Goal: Task Accomplishment & Management: Manage account settings

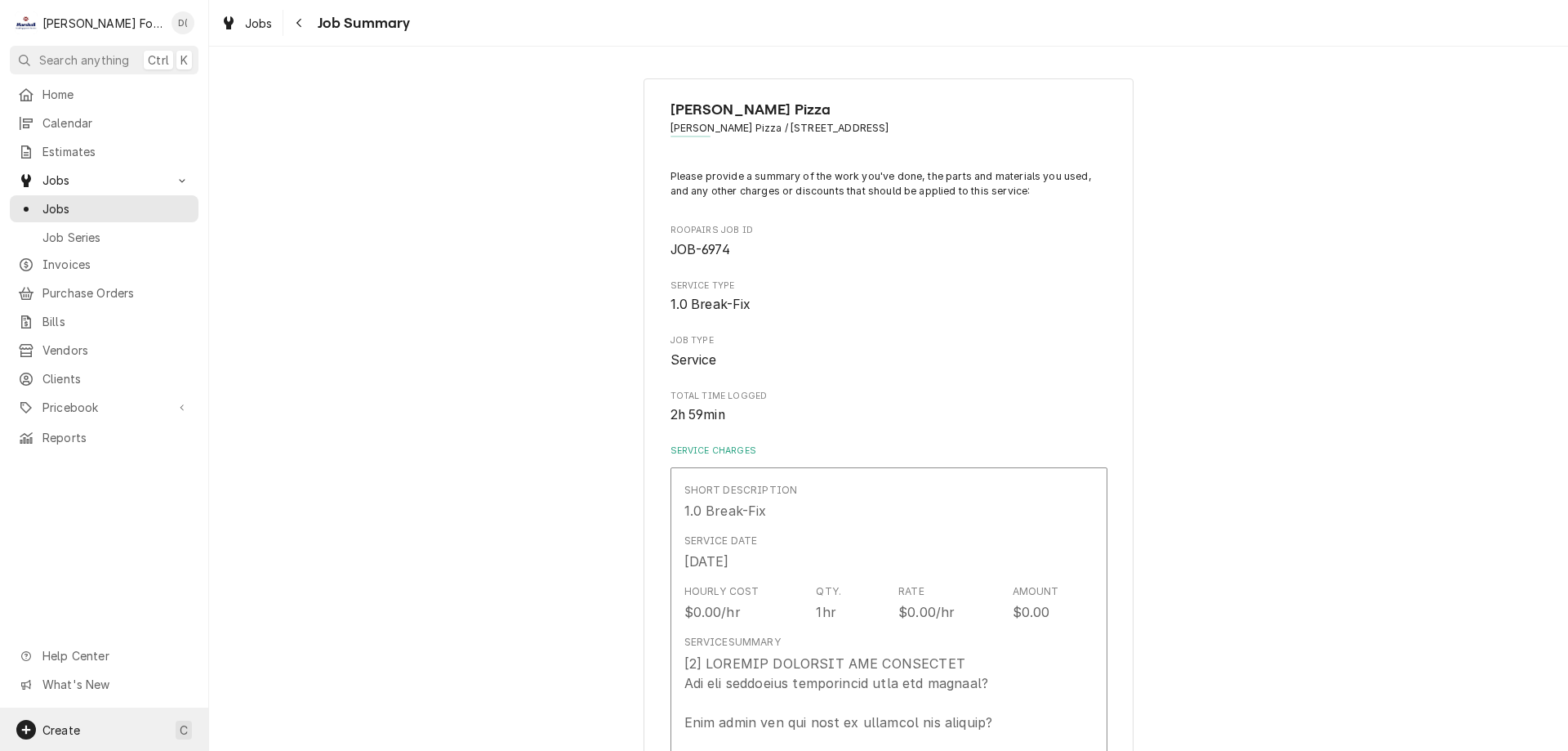
scroll to position [154, 0]
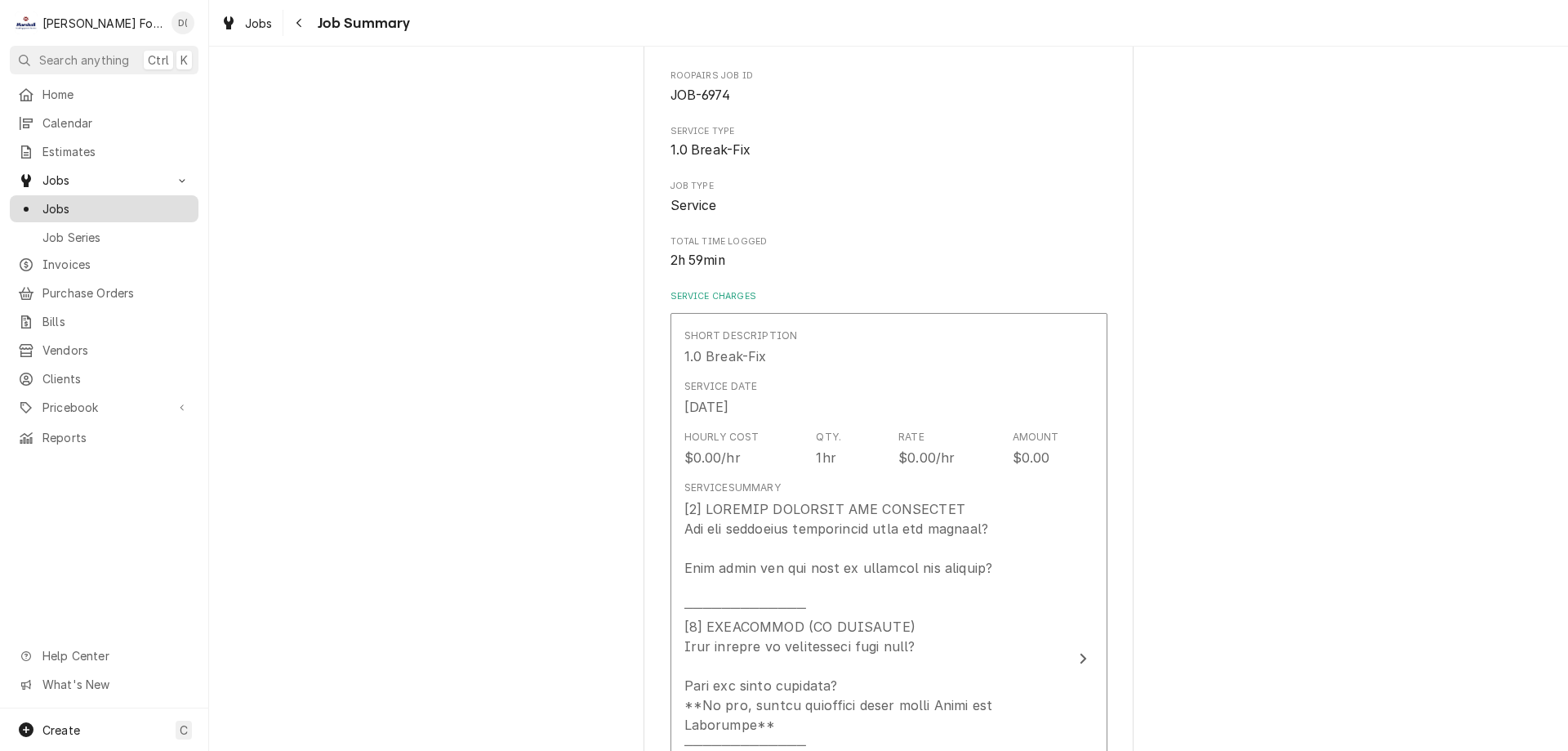
click at [109, 210] on span "Jobs" at bounding box center [116, 209] width 148 height 17
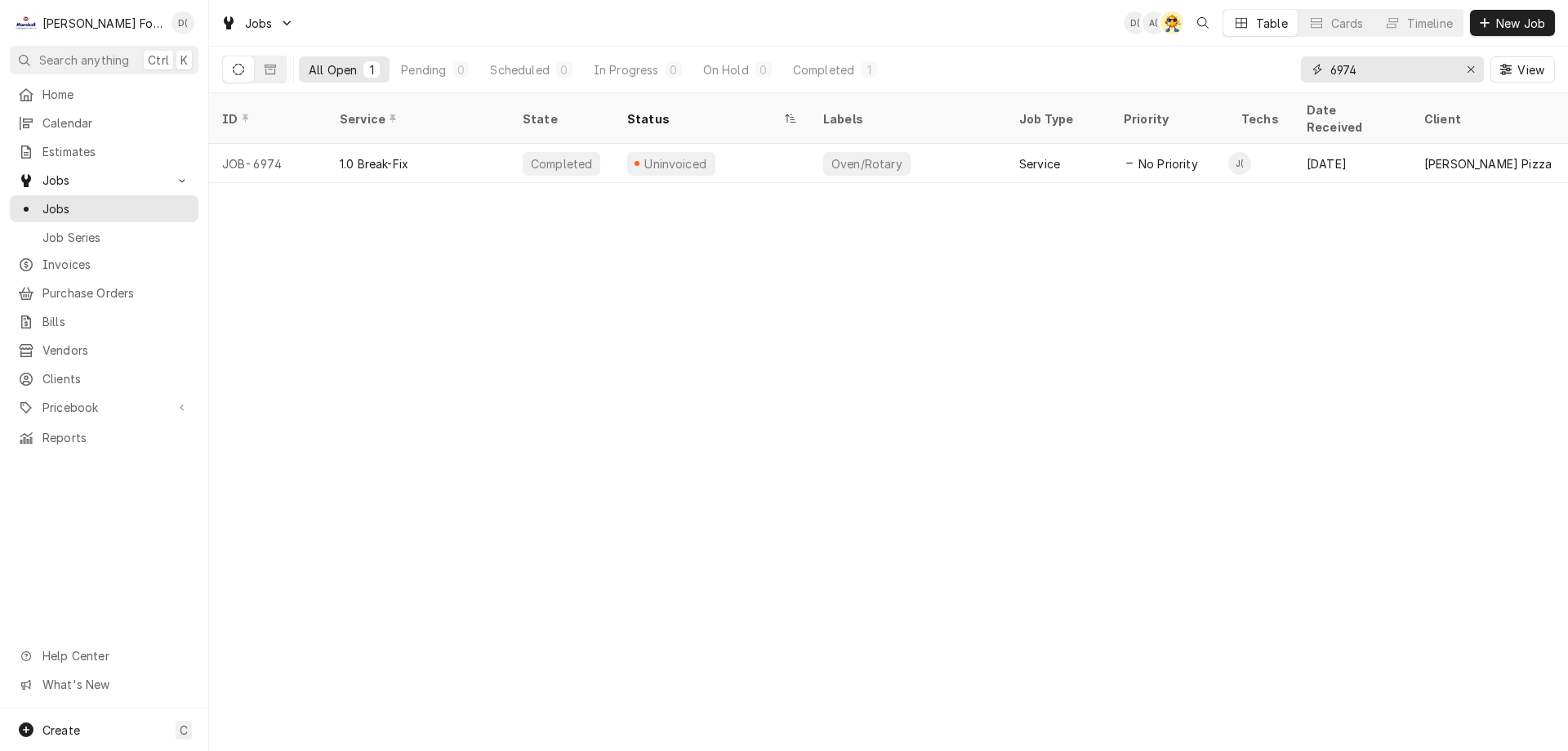
drag, startPoint x: 1475, startPoint y: 70, endPoint x: 1465, endPoint y: 69, distance: 10.0
click at [1472, 70] on div "Erase input" at bounding box center [1471, 70] width 16 height 16
drag, startPoint x: 1440, startPoint y: 70, endPoint x: 1427, endPoint y: 68, distance: 13.2
click at [1433, 70] on input "Dynamic Content Wrapper" at bounding box center [1407, 69] width 153 height 26
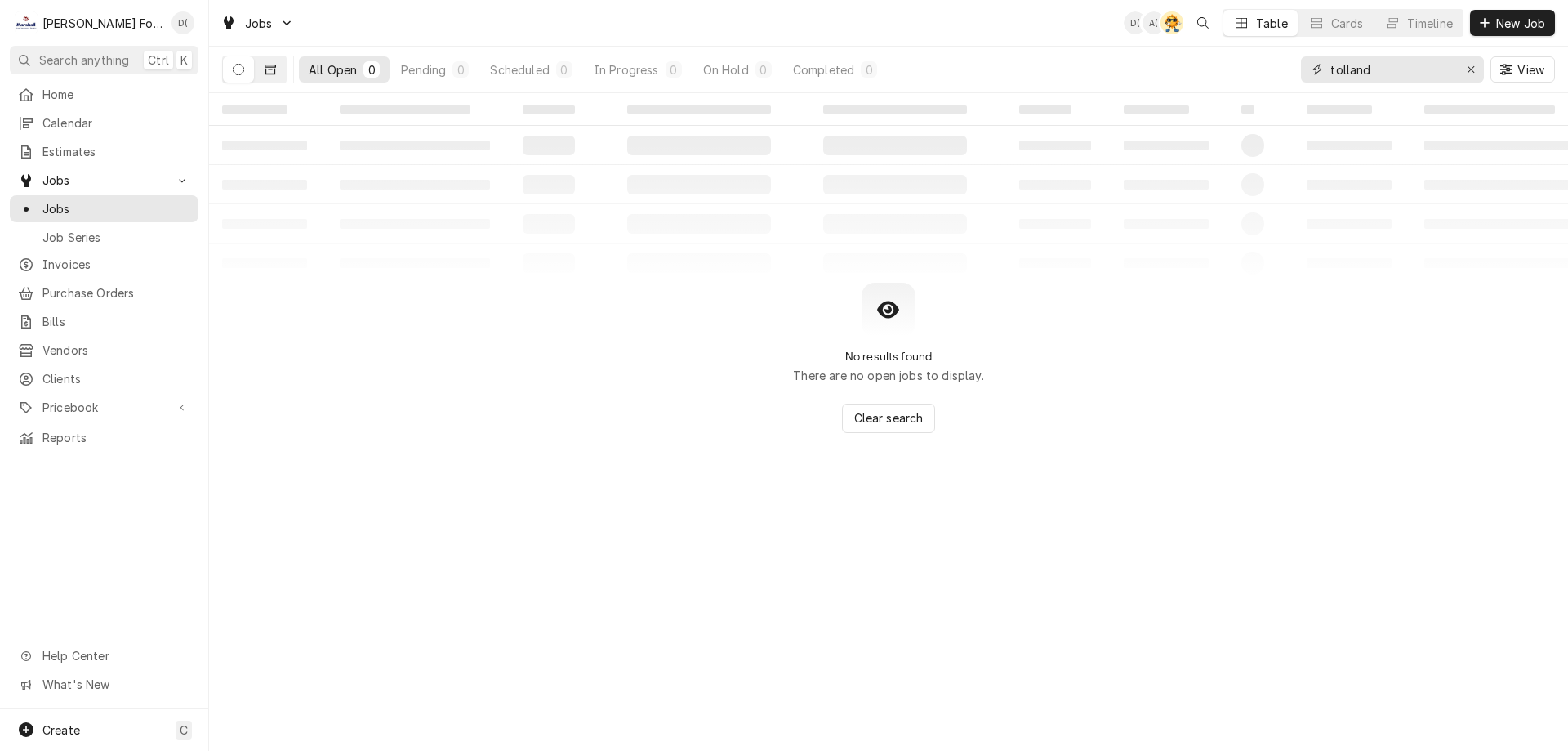
type input "tolland"
click at [268, 71] on icon "Dynamic Content Wrapper" at bounding box center [270, 69] width 12 height 12
click at [240, 74] on icon "Dynamic Content Wrapper" at bounding box center [239, 69] width 12 height 12
click at [96, 205] on span "Jobs" at bounding box center [116, 209] width 148 height 17
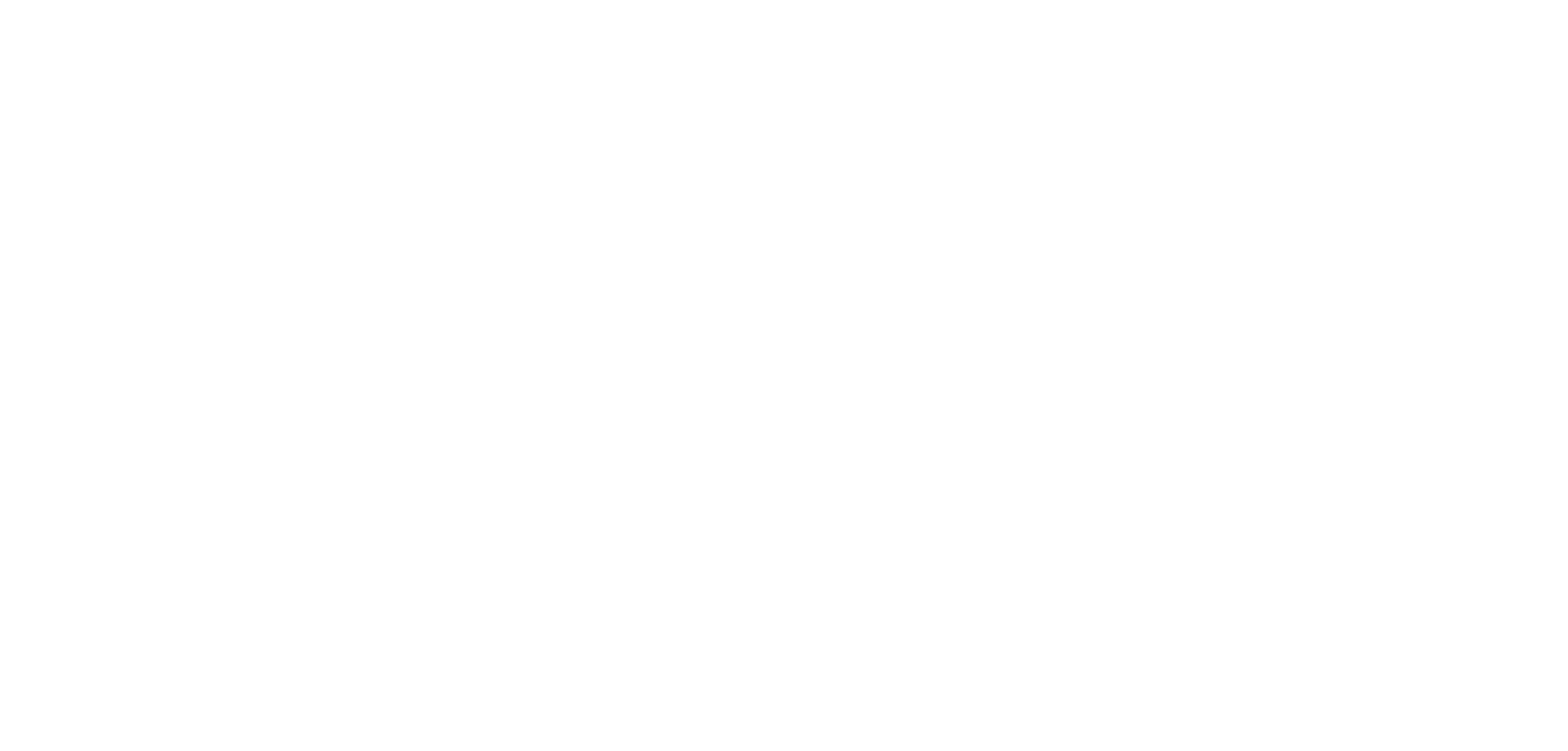
click at [1471, 67] on div "Dynamic Content Wrapper" at bounding box center [784, 376] width 1568 height 751
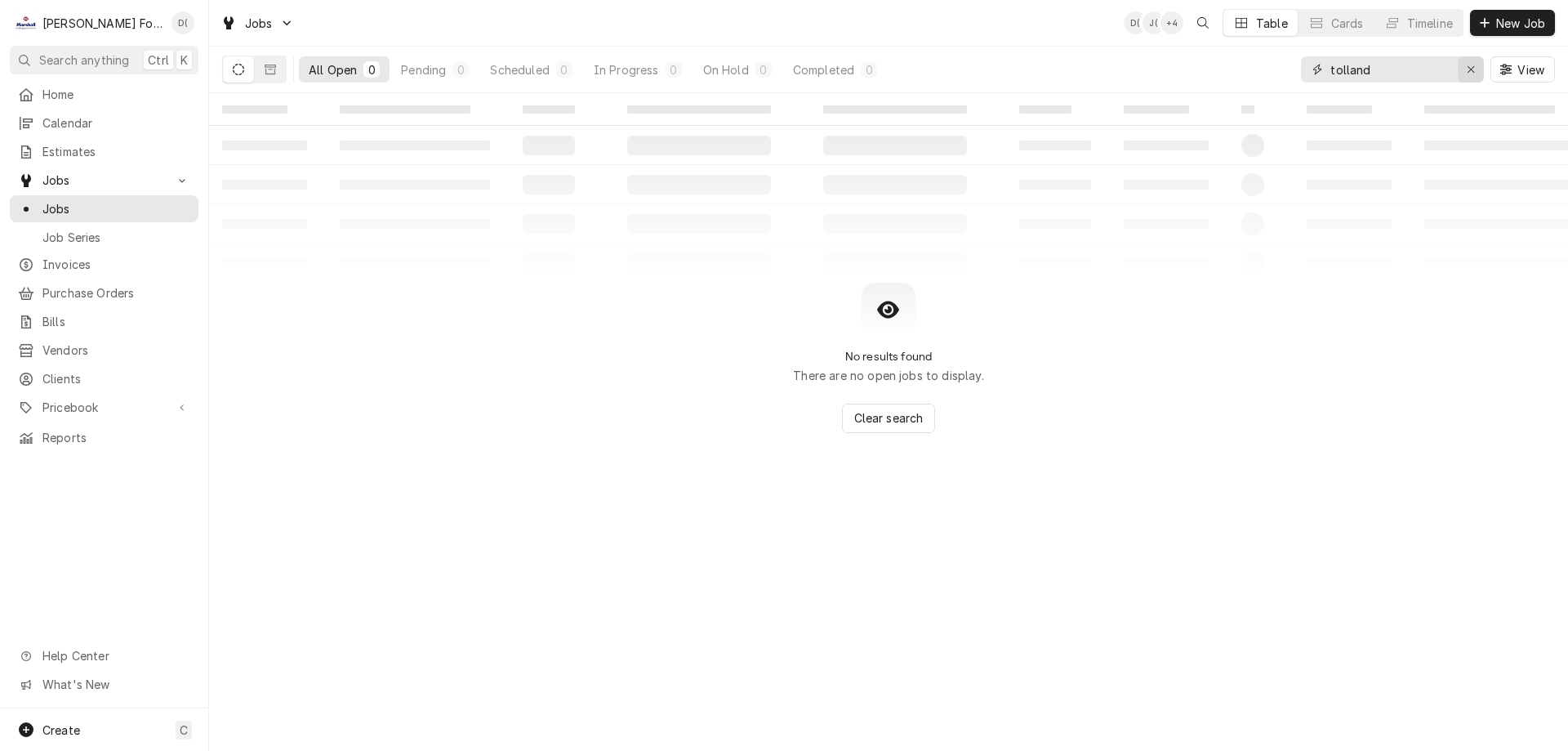
click at [1465, 64] on div "Erase input" at bounding box center [1471, 70] width 16 height 16
click at [1421, 75] on input "Dynamic Content Wrapper" at bounding box center [1407, 69] width 153 height 26
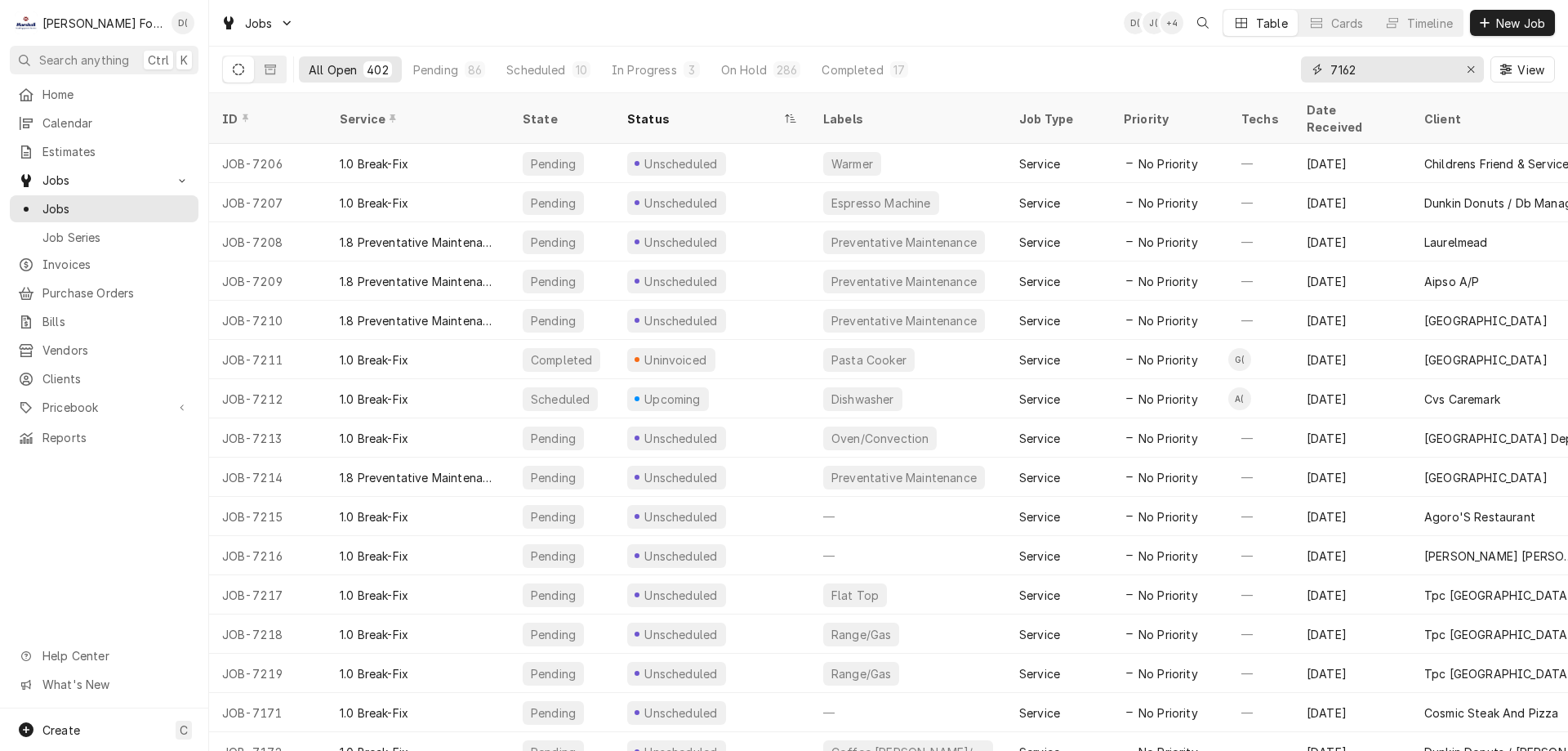
type input "7162"
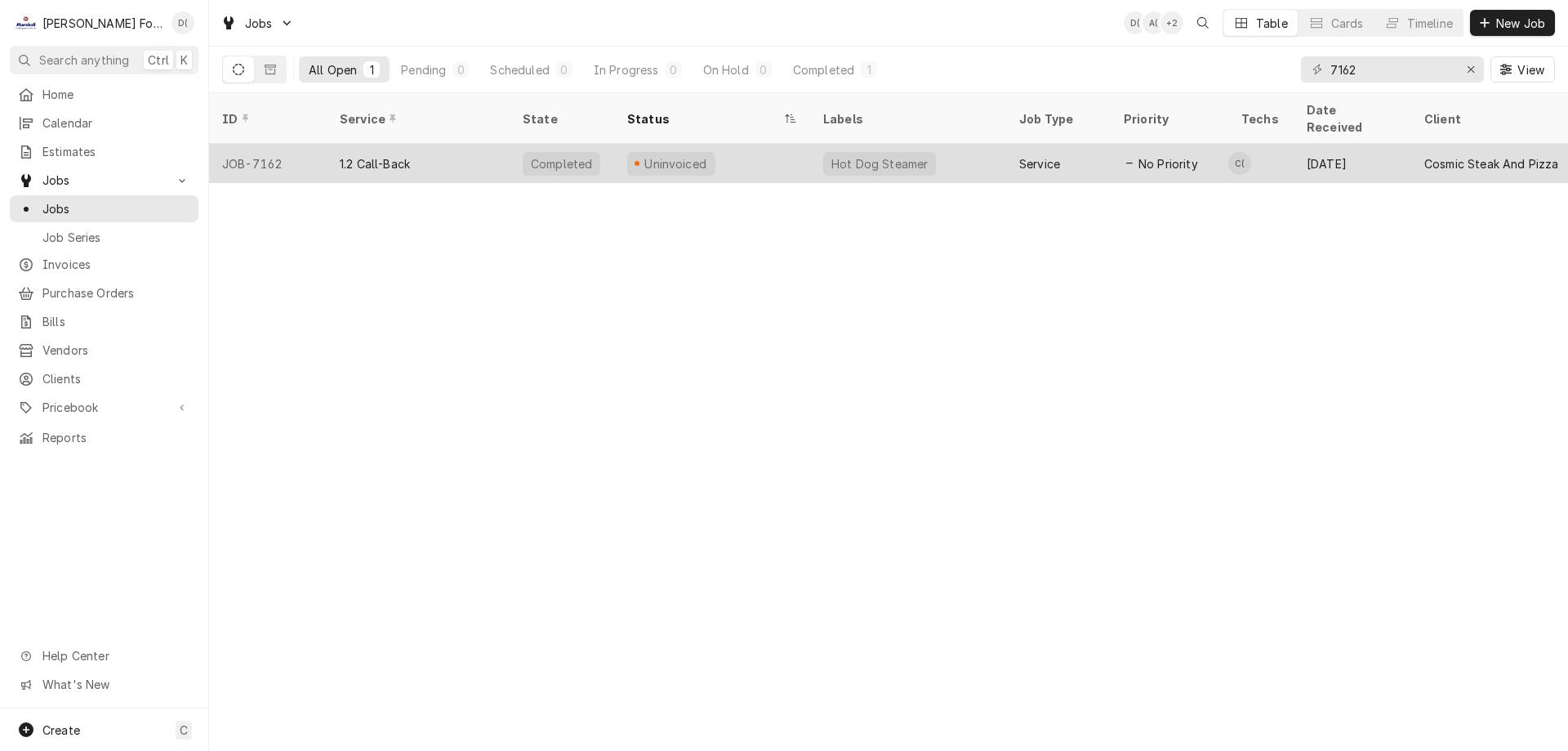
click at [492, 150] on div "1.2 Call-Back" at bounding box center [418, 163] width 183 height 39
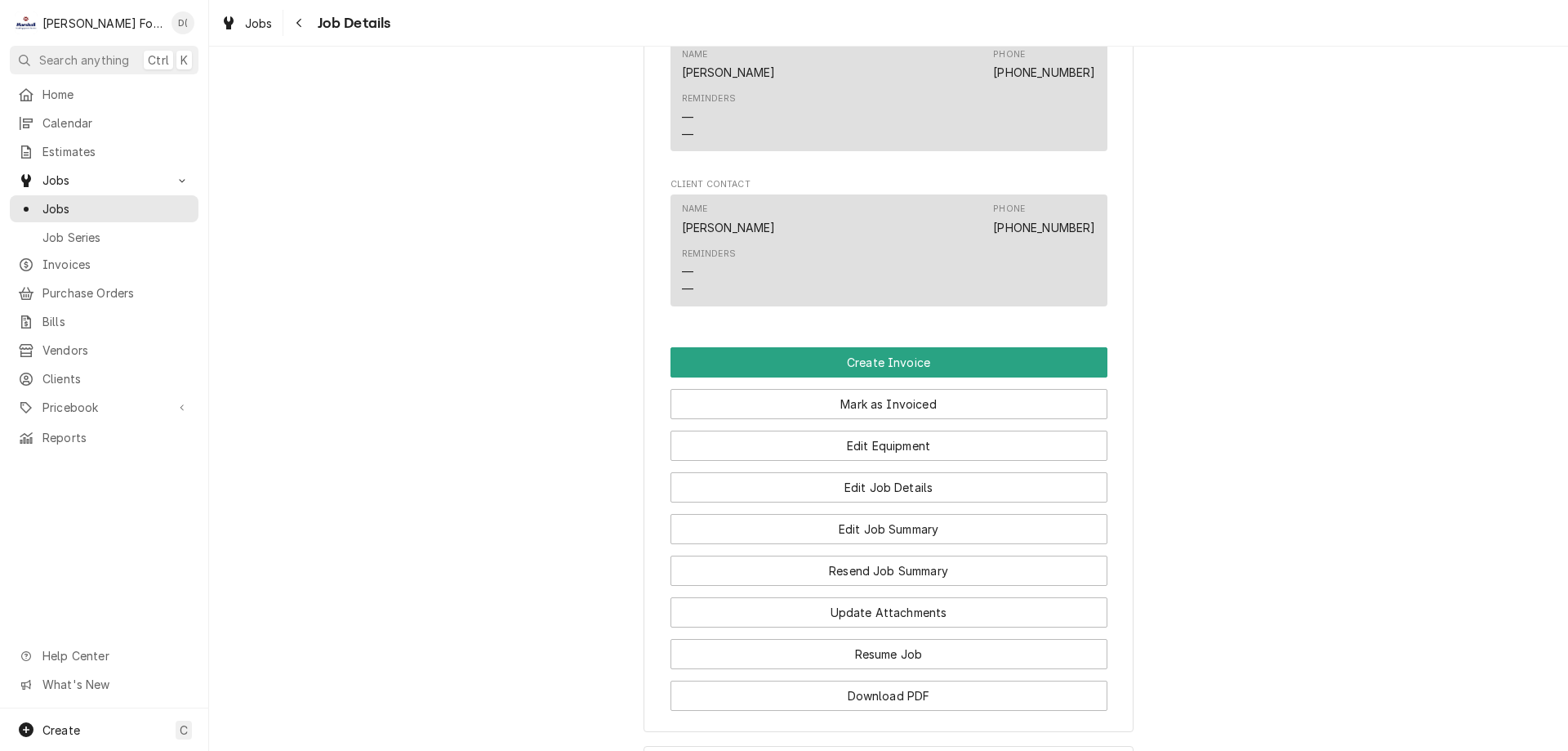
scroll to position [1225, 0]
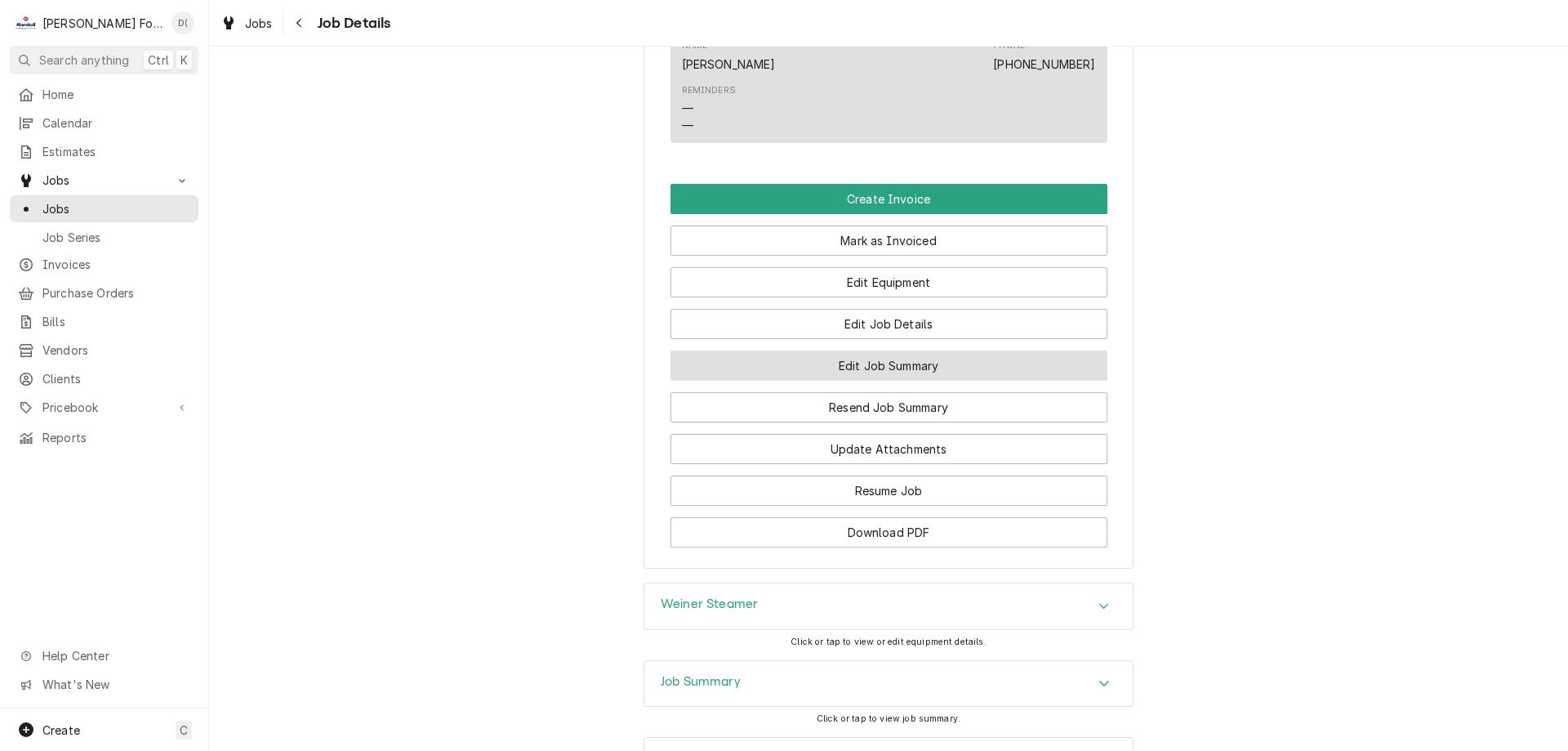
click at [826, 380] on button "Edit Job Summary" at bounding box center [889, 365] width 437 height 30
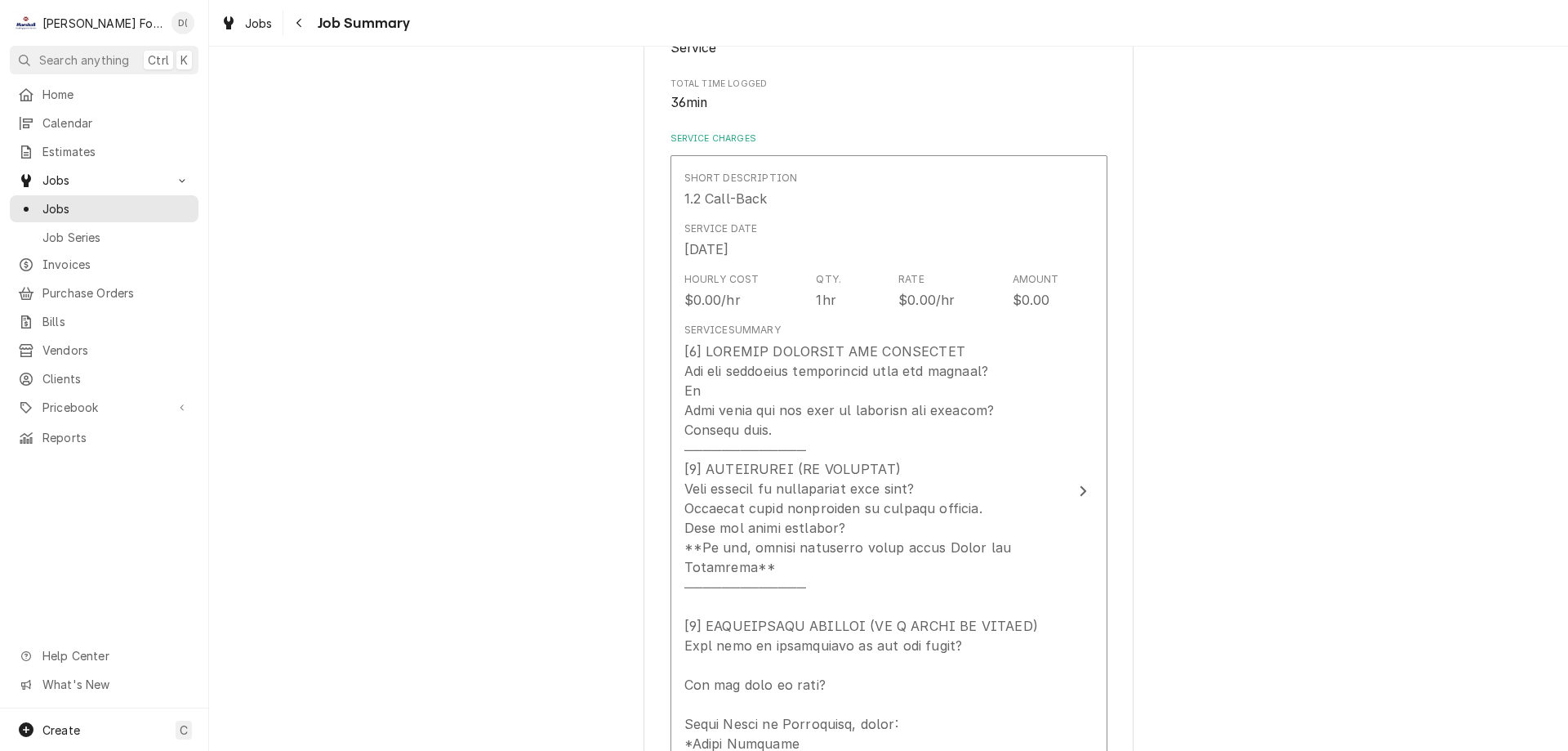
scroll to position [394, 0]
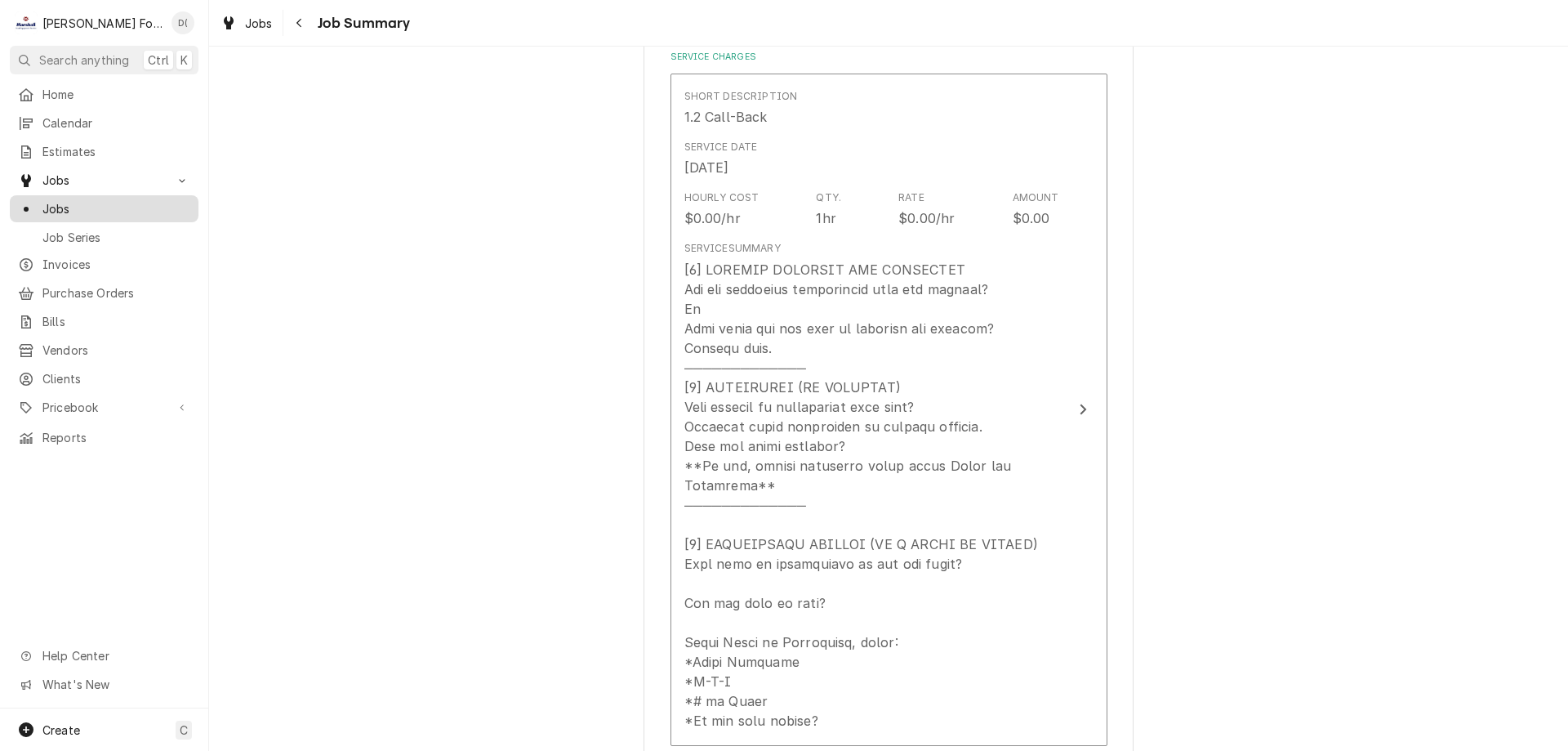
click at [95, 200] on span "Jobs" at bounding box center [116, 209] width 148 height 17
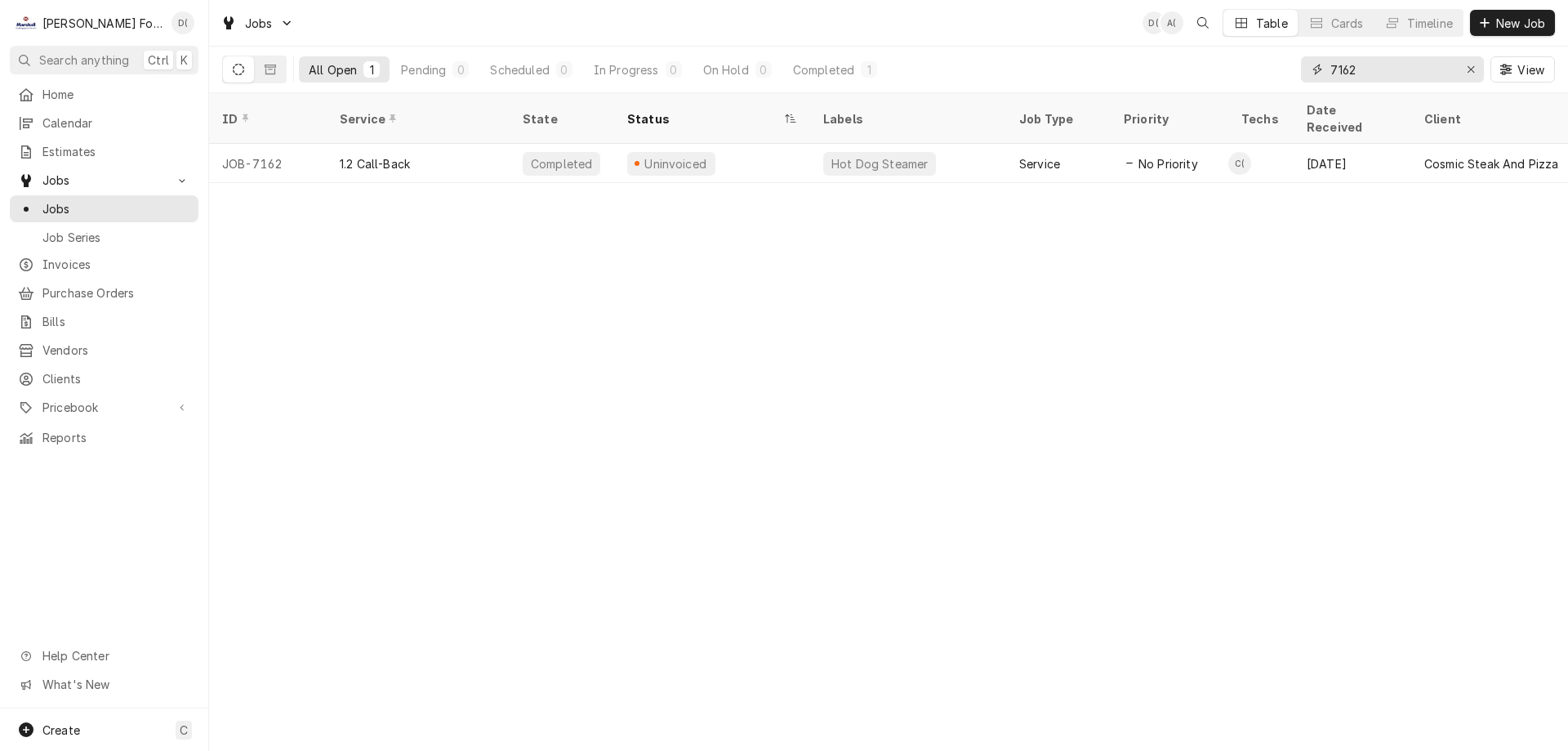
click at [1383, 64] on input "7162" at bounding box center [1391, 69] width 122 height 26
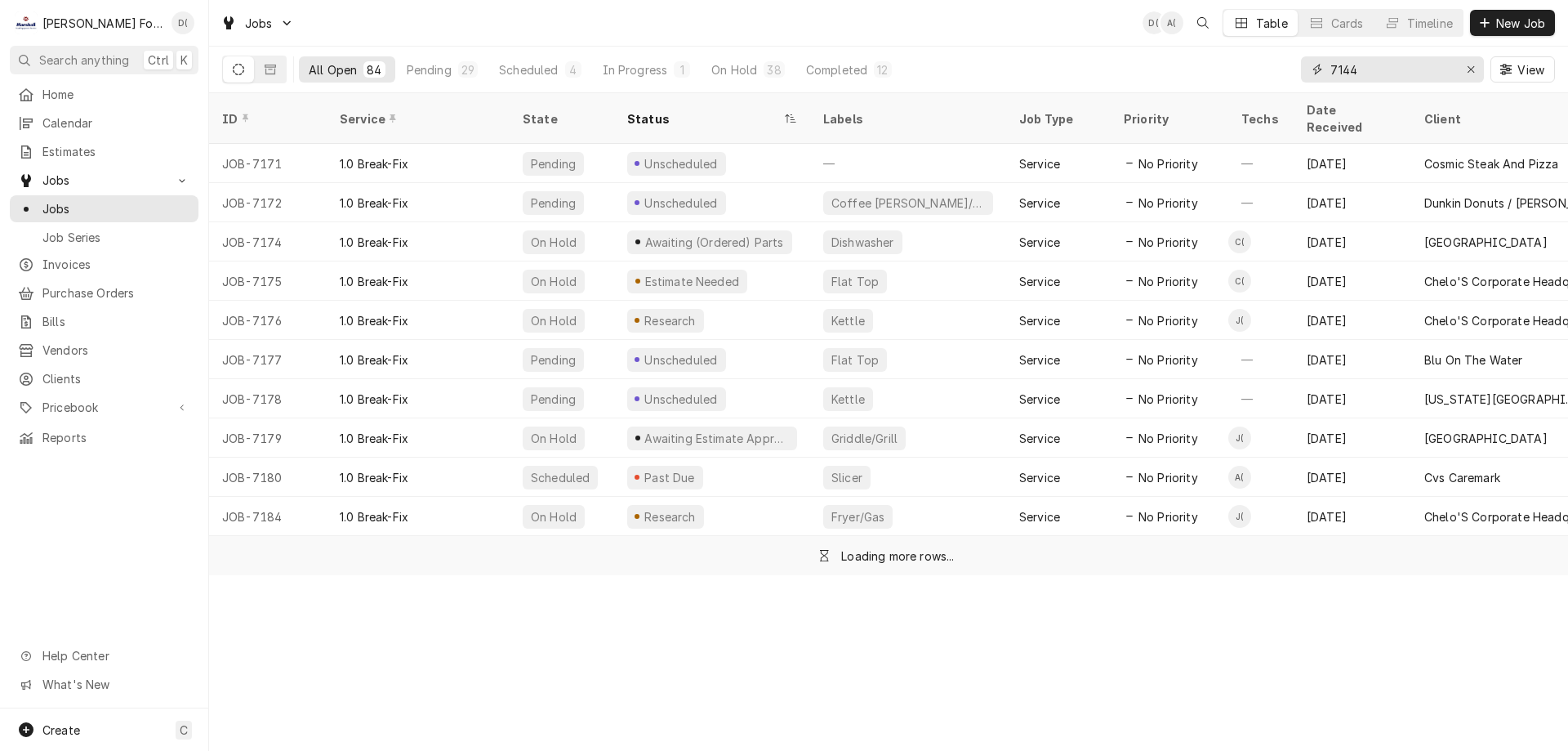
type input "7144"
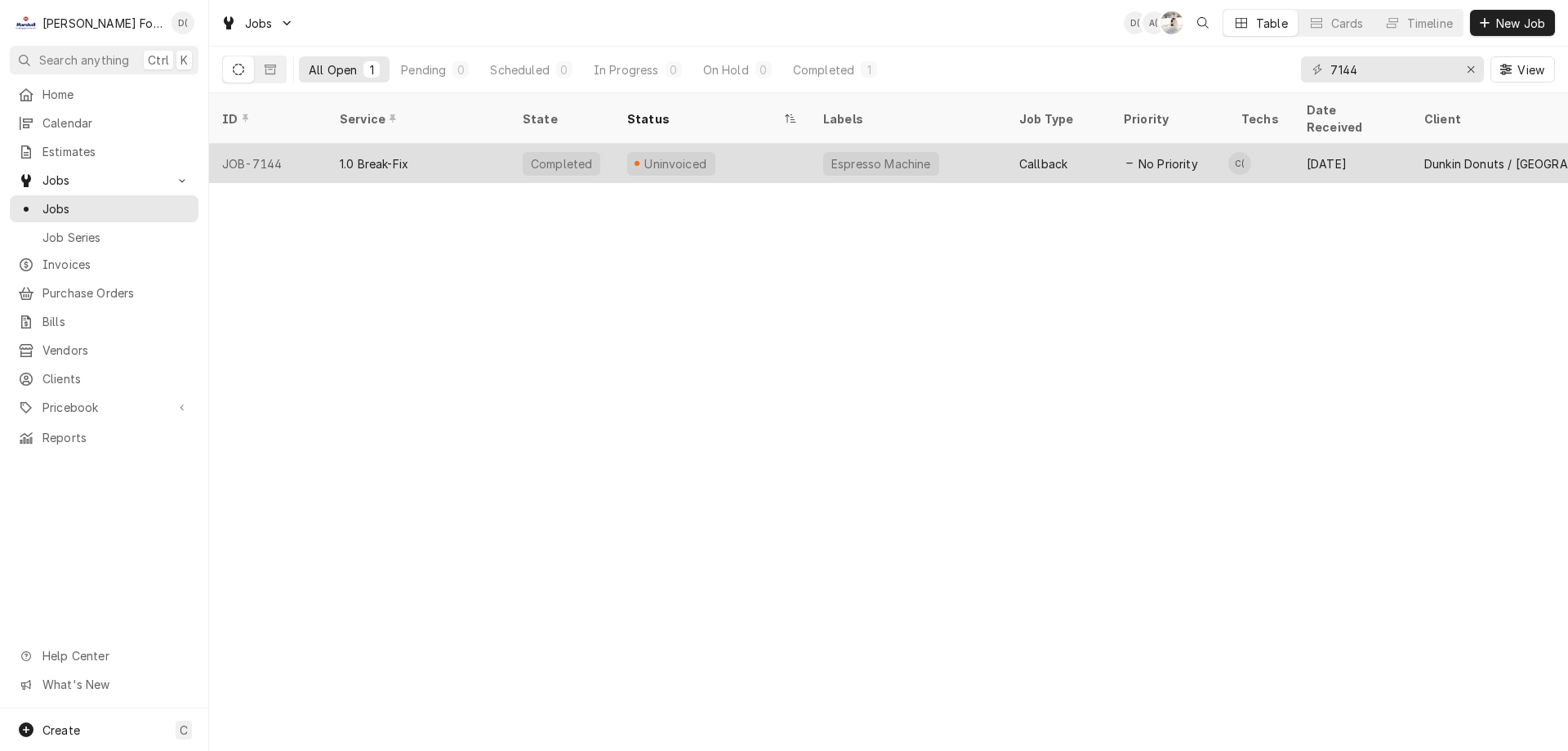
click at [998, 147] on div "Espresso Machine" at bounding box center [908, 163] width 196 height 39
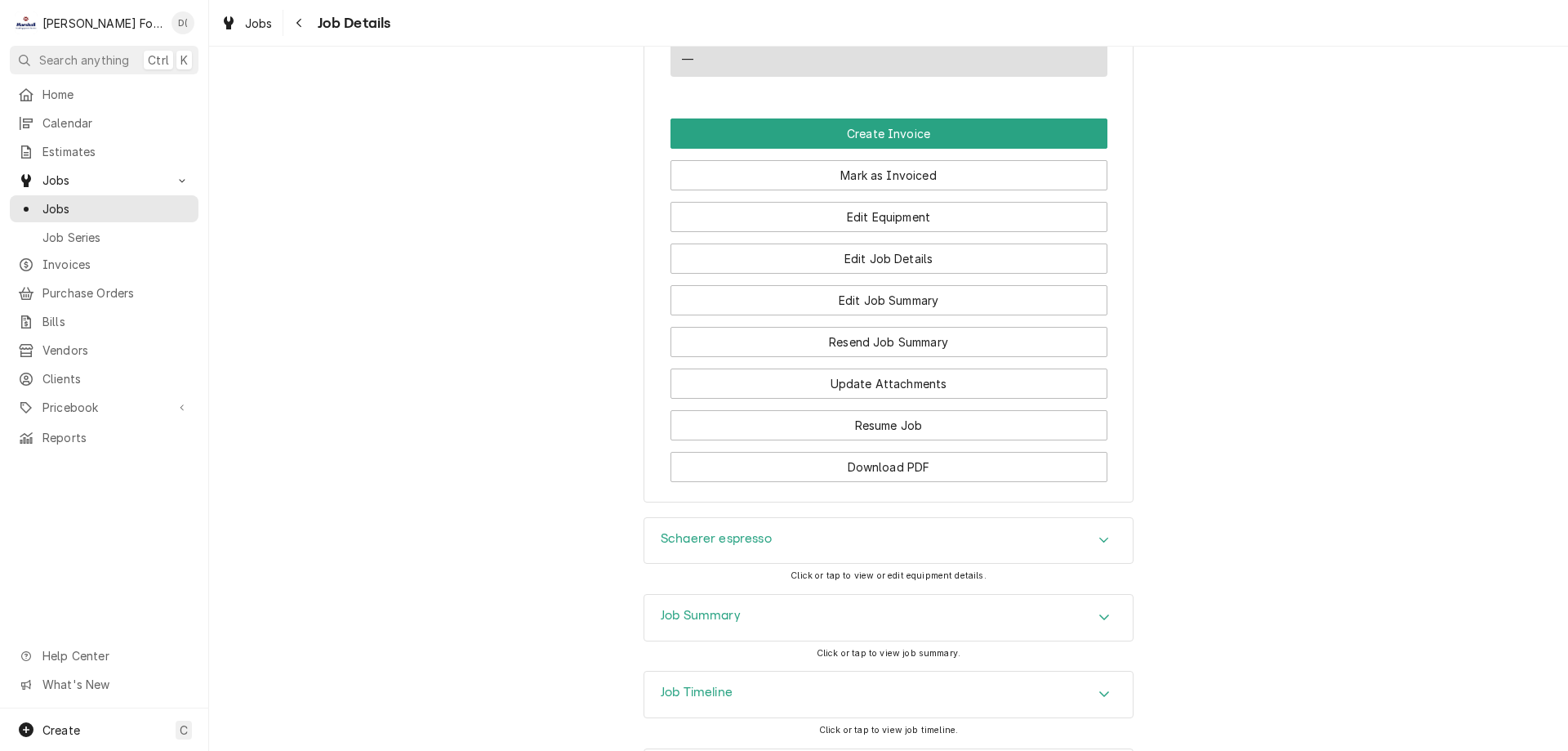
scroll to position [1646, 0]
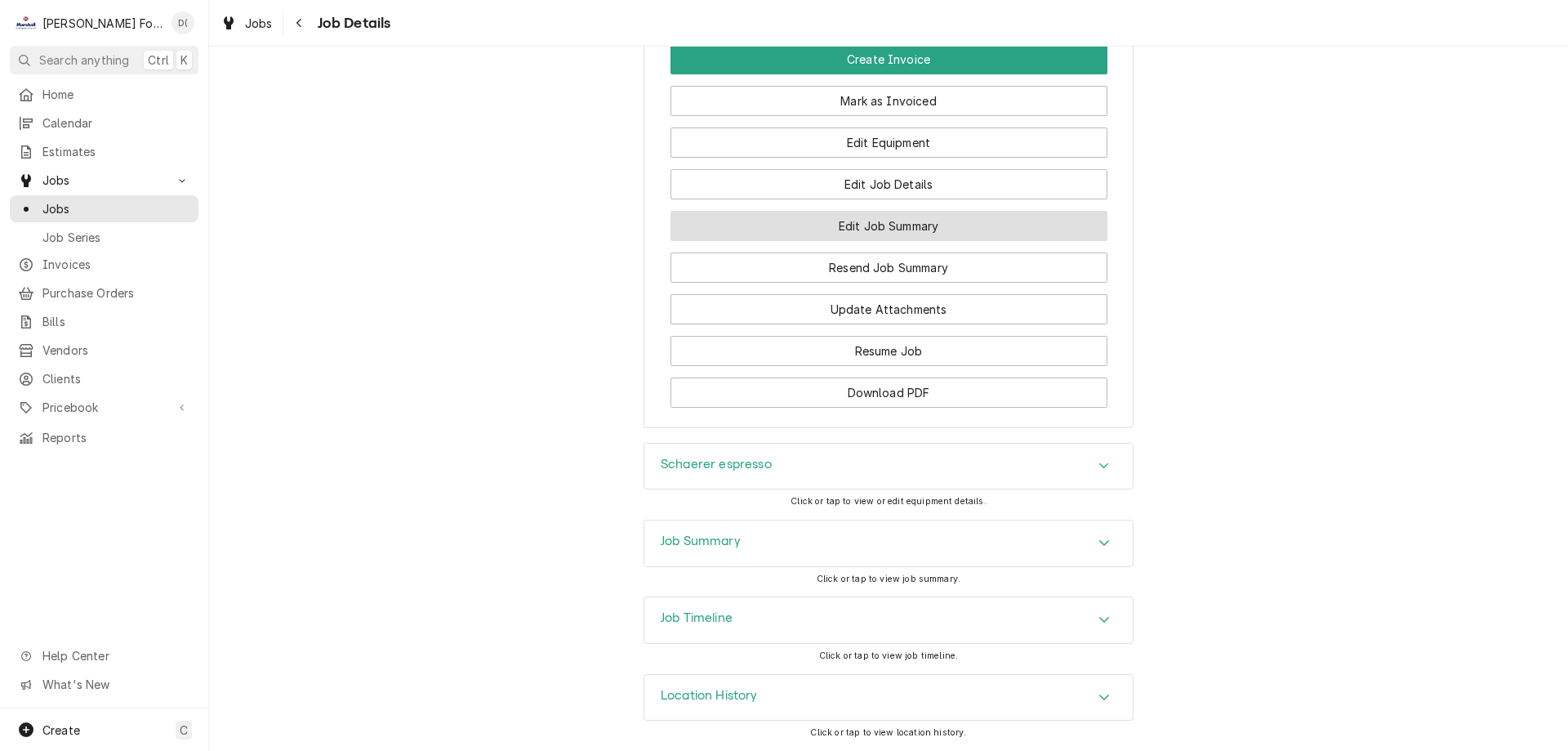
click at [891, 231] on button "Edit Job Summary" at bounding box center [889, 225] width 437 height 30
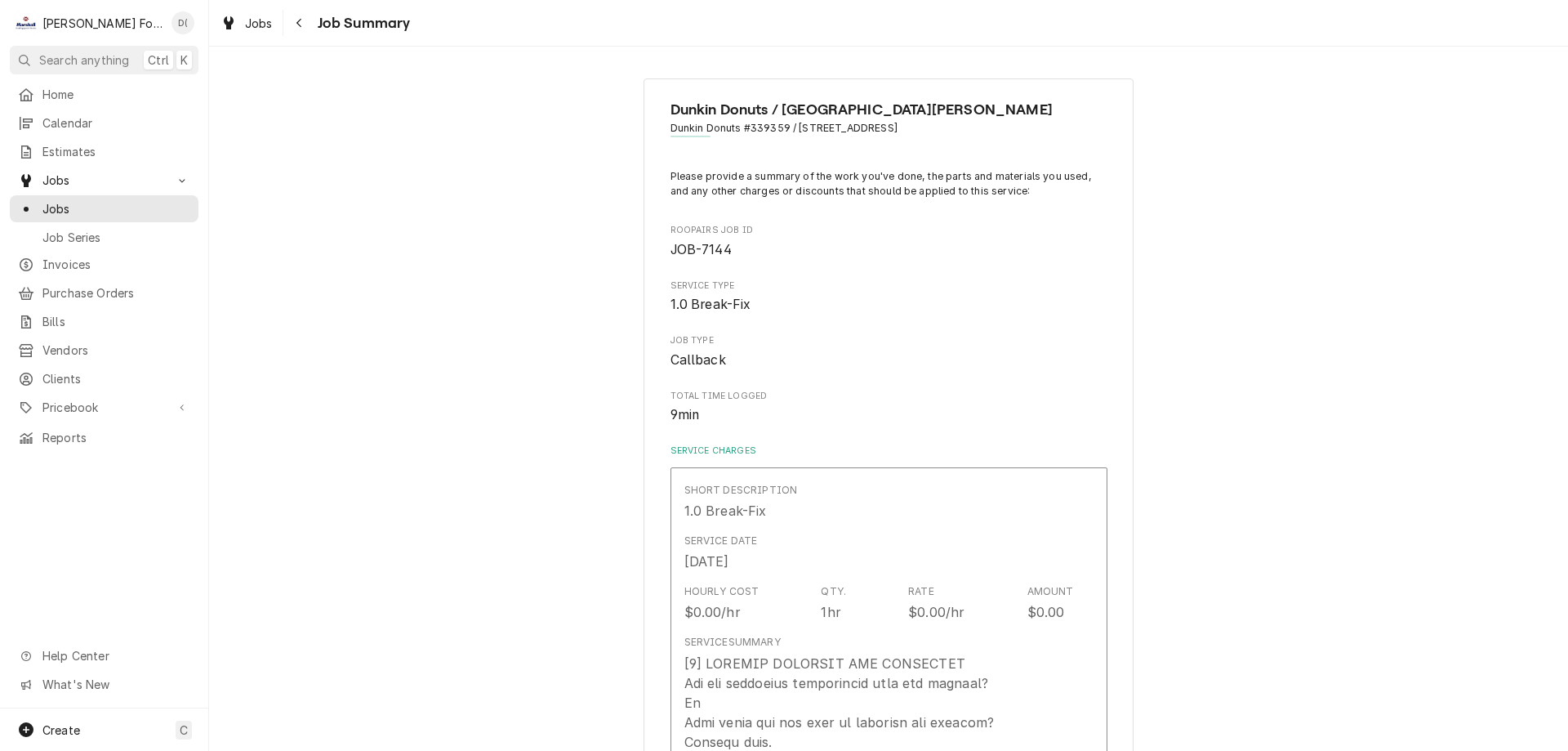
type textarea "x"
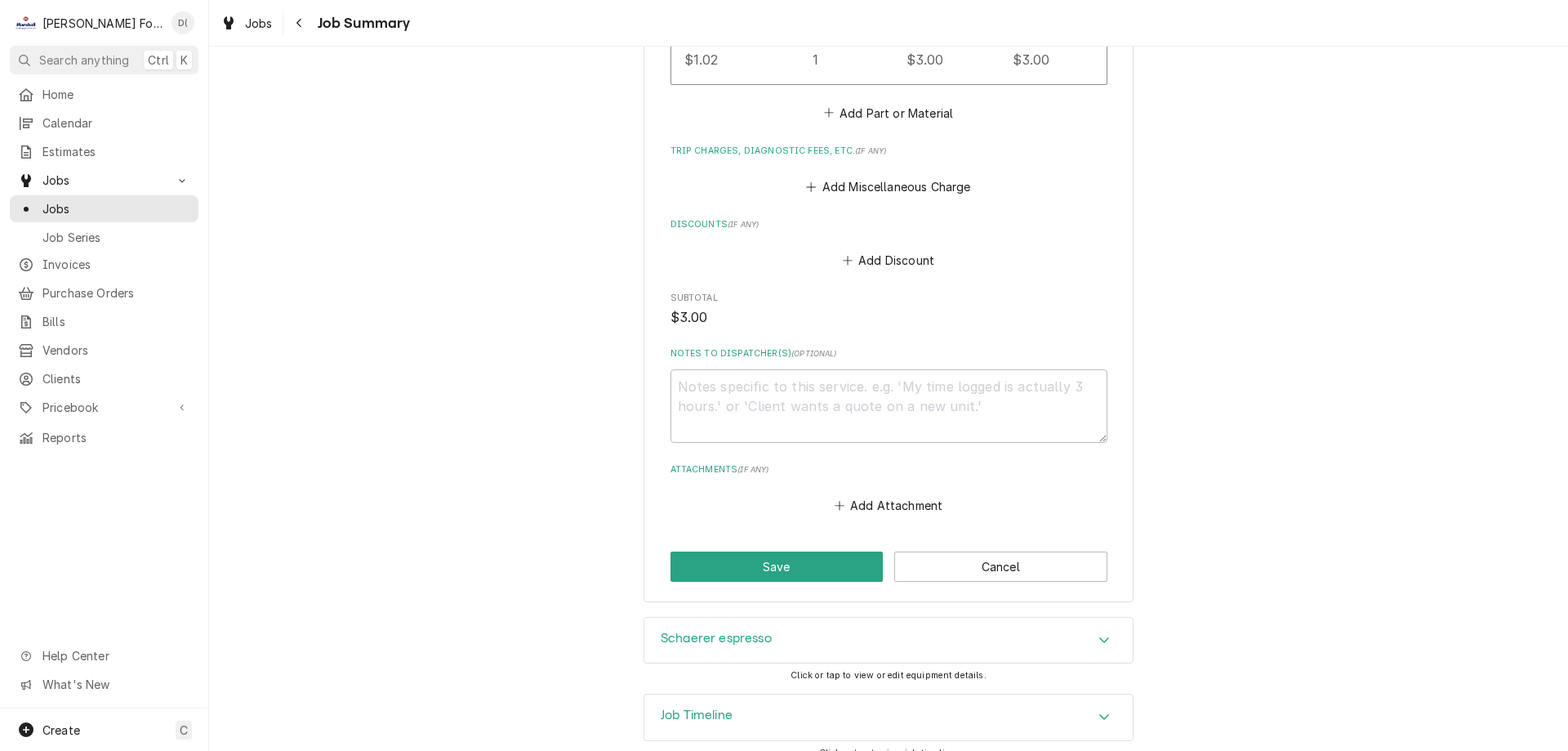
scroll to position [1308, 0]
click at [102, 195] on link "Jobs" at bounding box center [104, 209] width 189 height 27
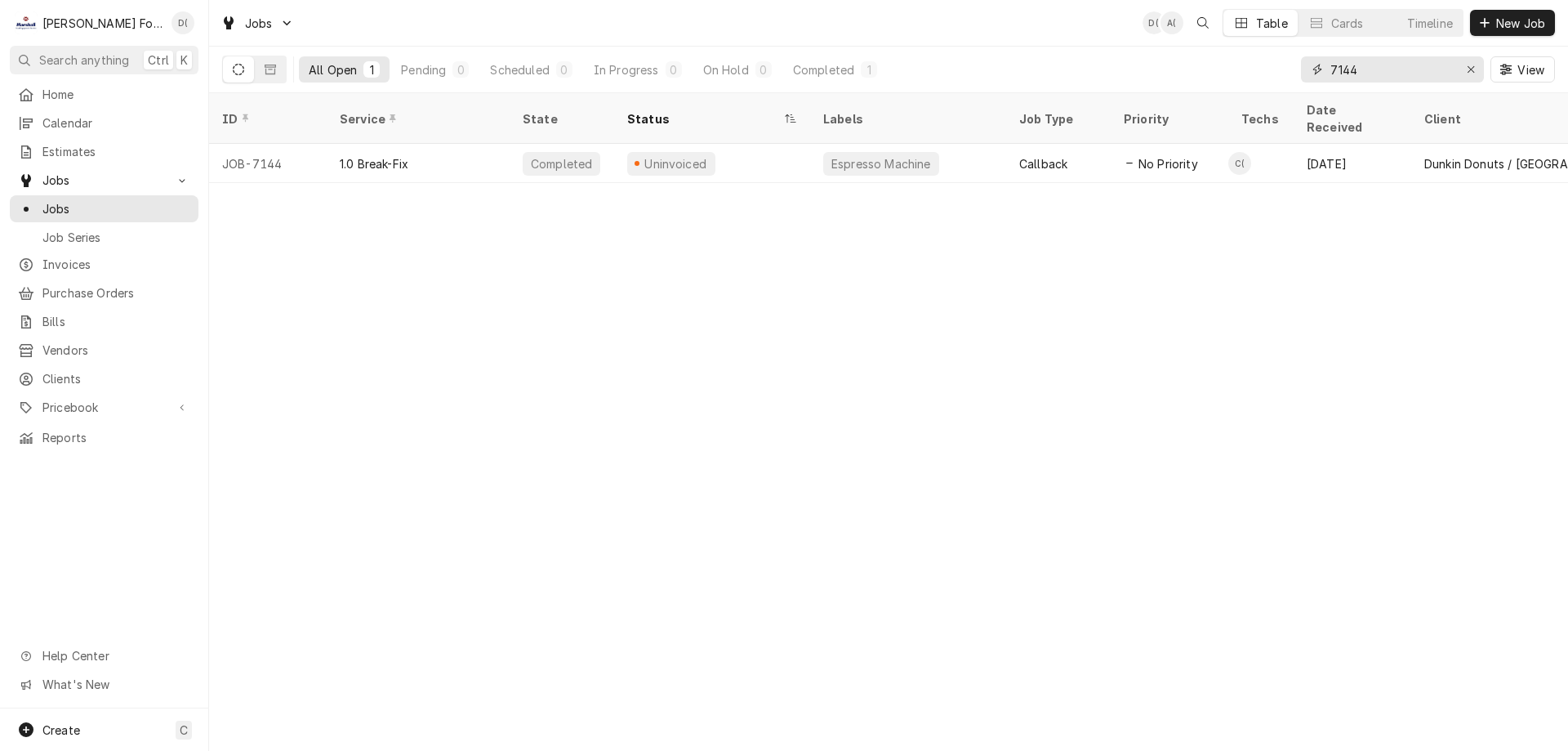
click at [1370, 77] on input "7144" at bounding box center [1391, 69] width 122 height 26
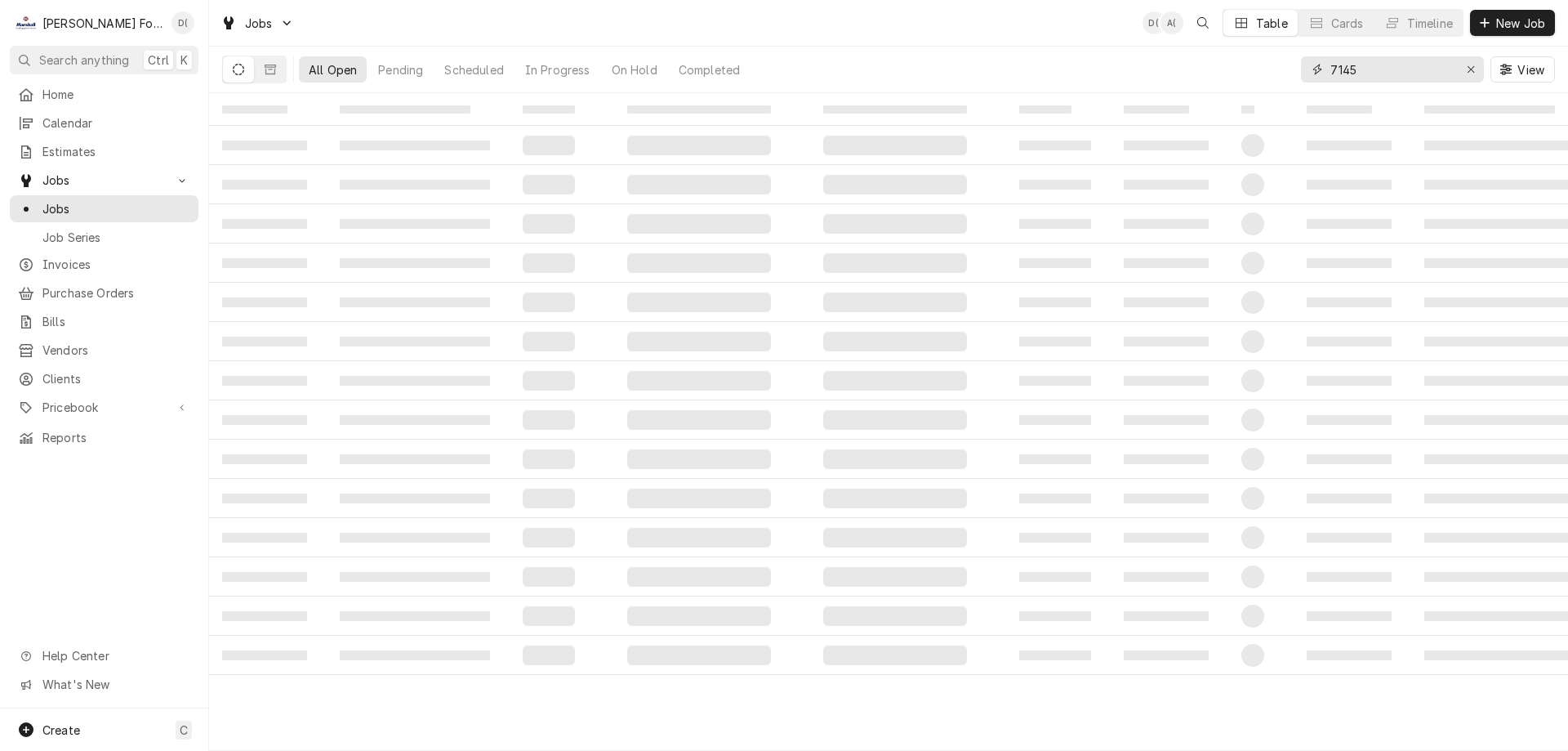
type input "7145"
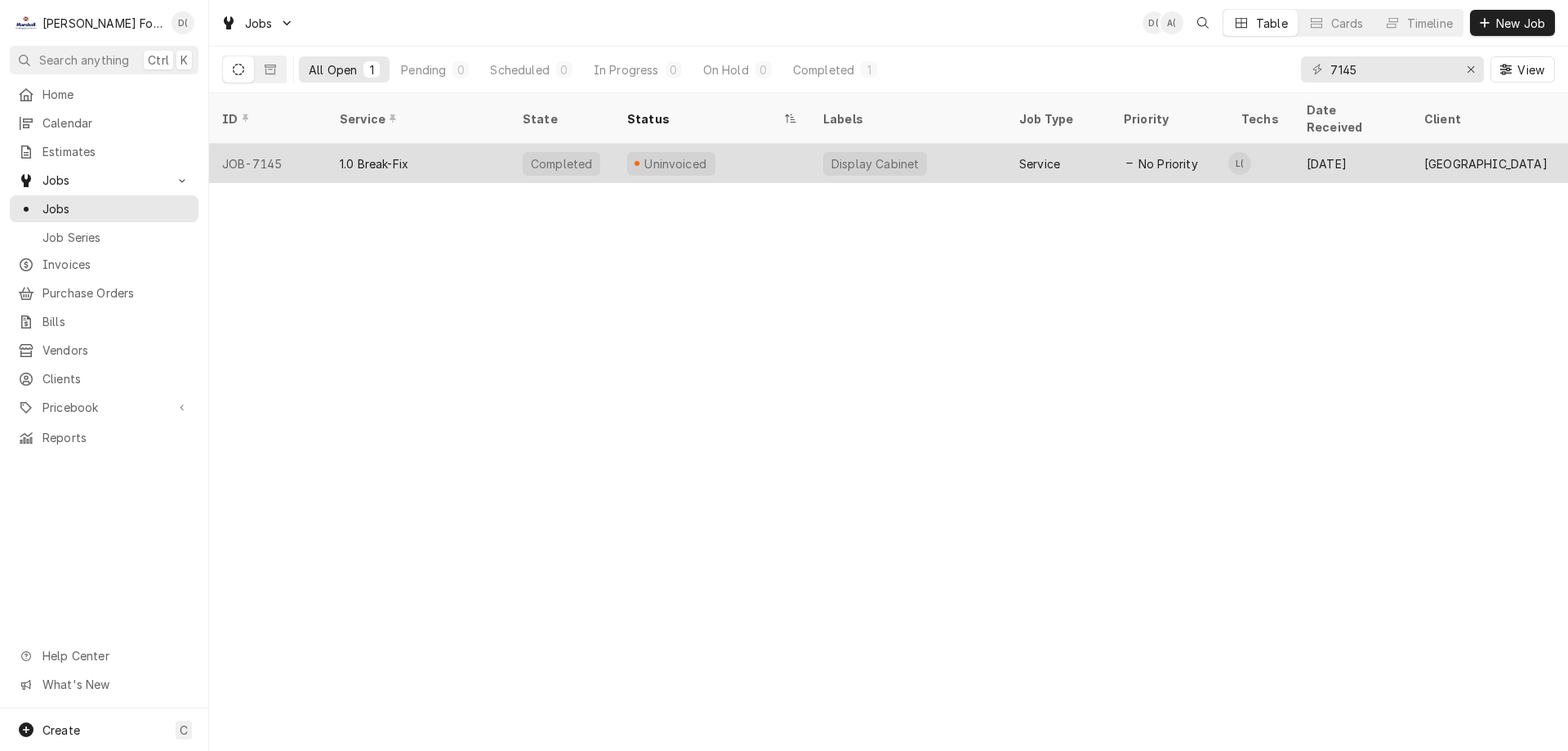
click at [714, 147] on div "Uninvoiced" at bounding box center [712, 163] width 196 height 39
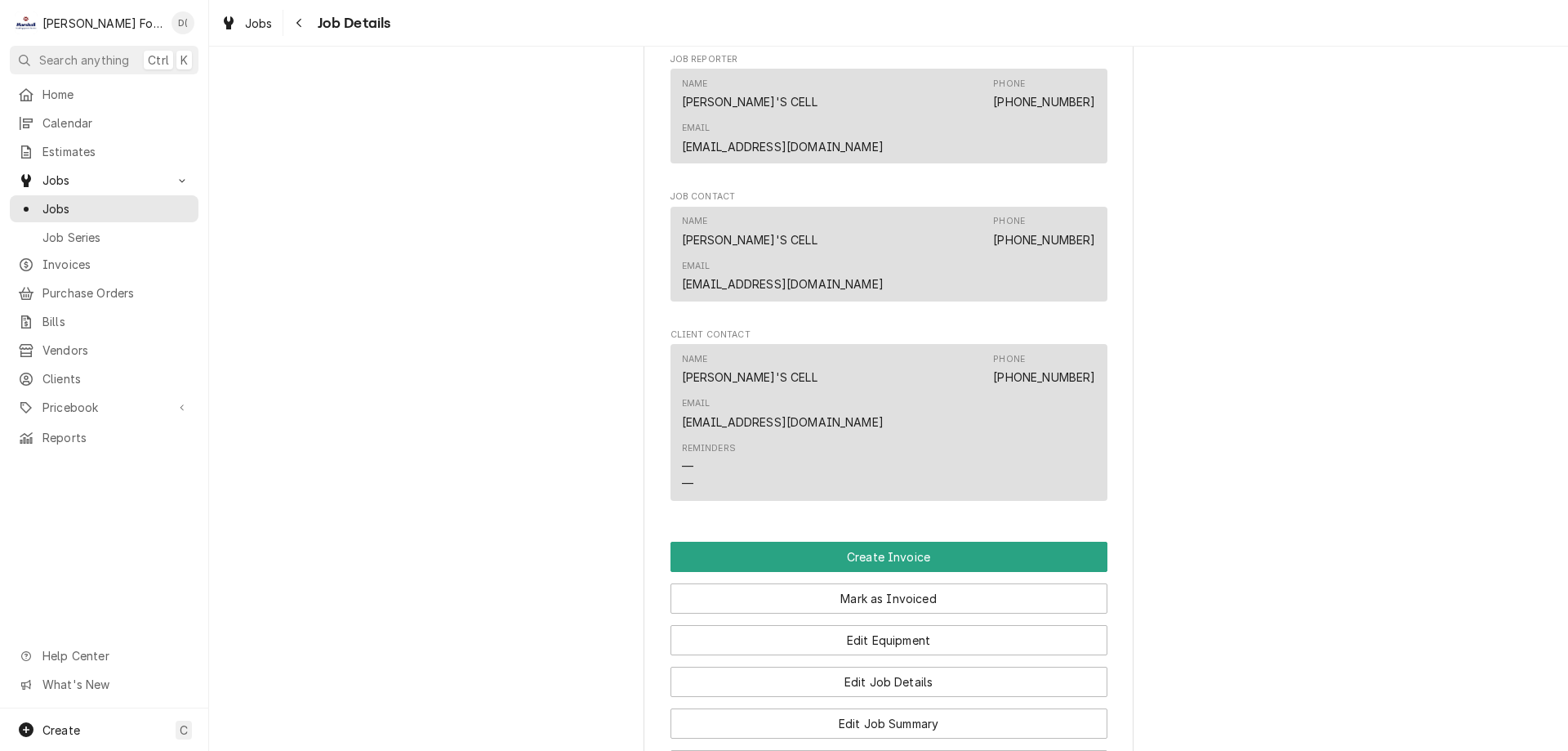
scroll to position [1797, 0]
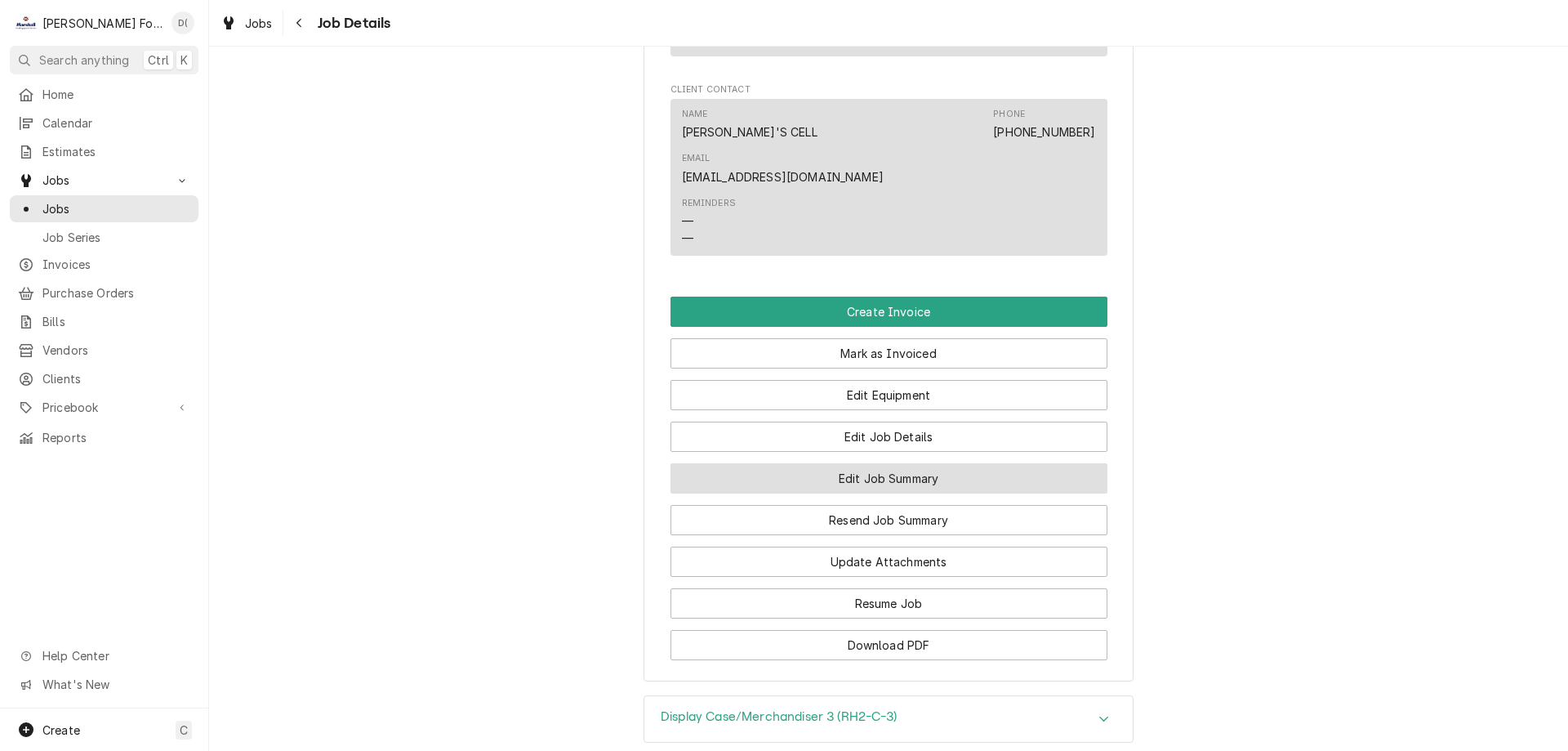
click at [864, 463] on button "Edit Job Summary" at bounding box center [889, 478] width 437 height 30
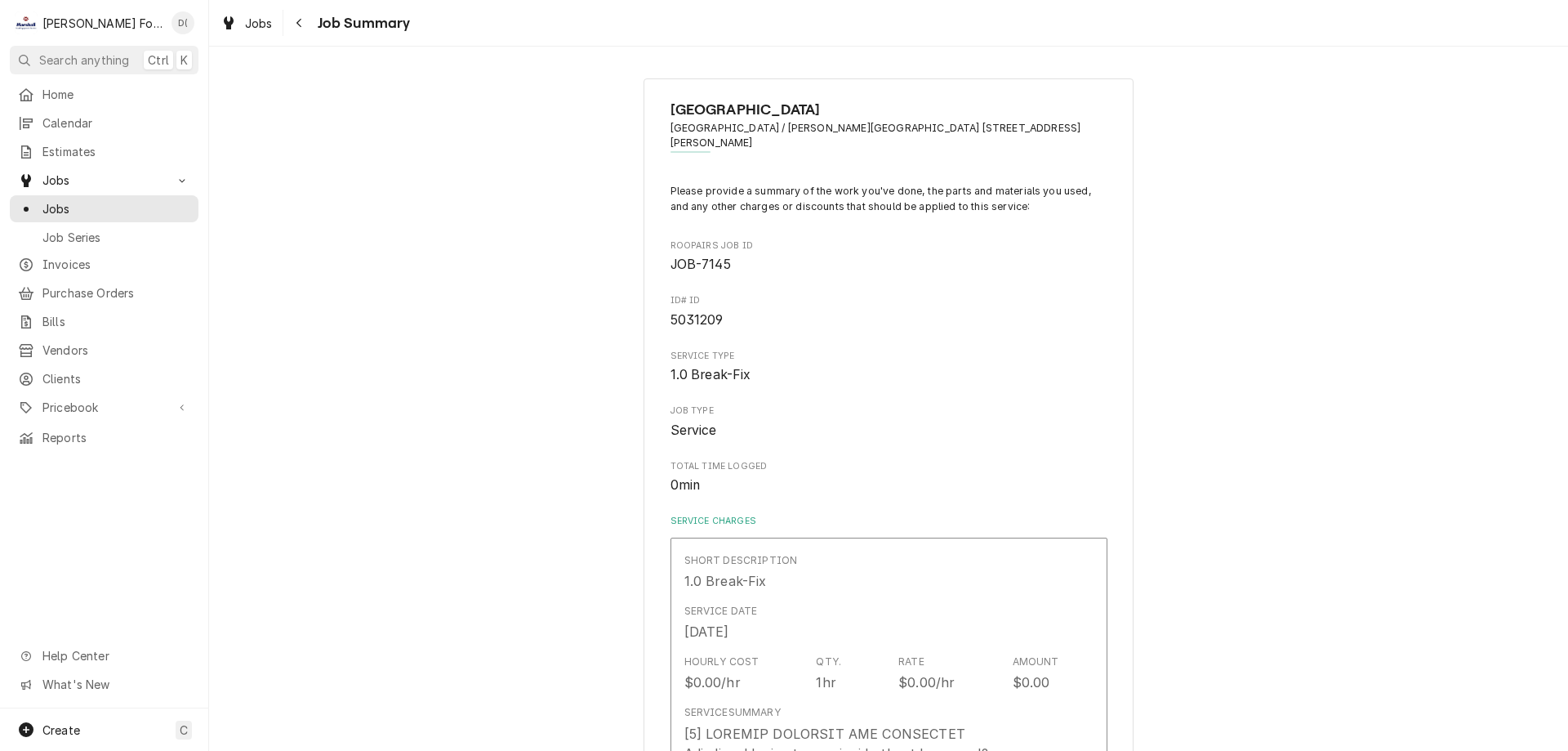
type textarea "x"
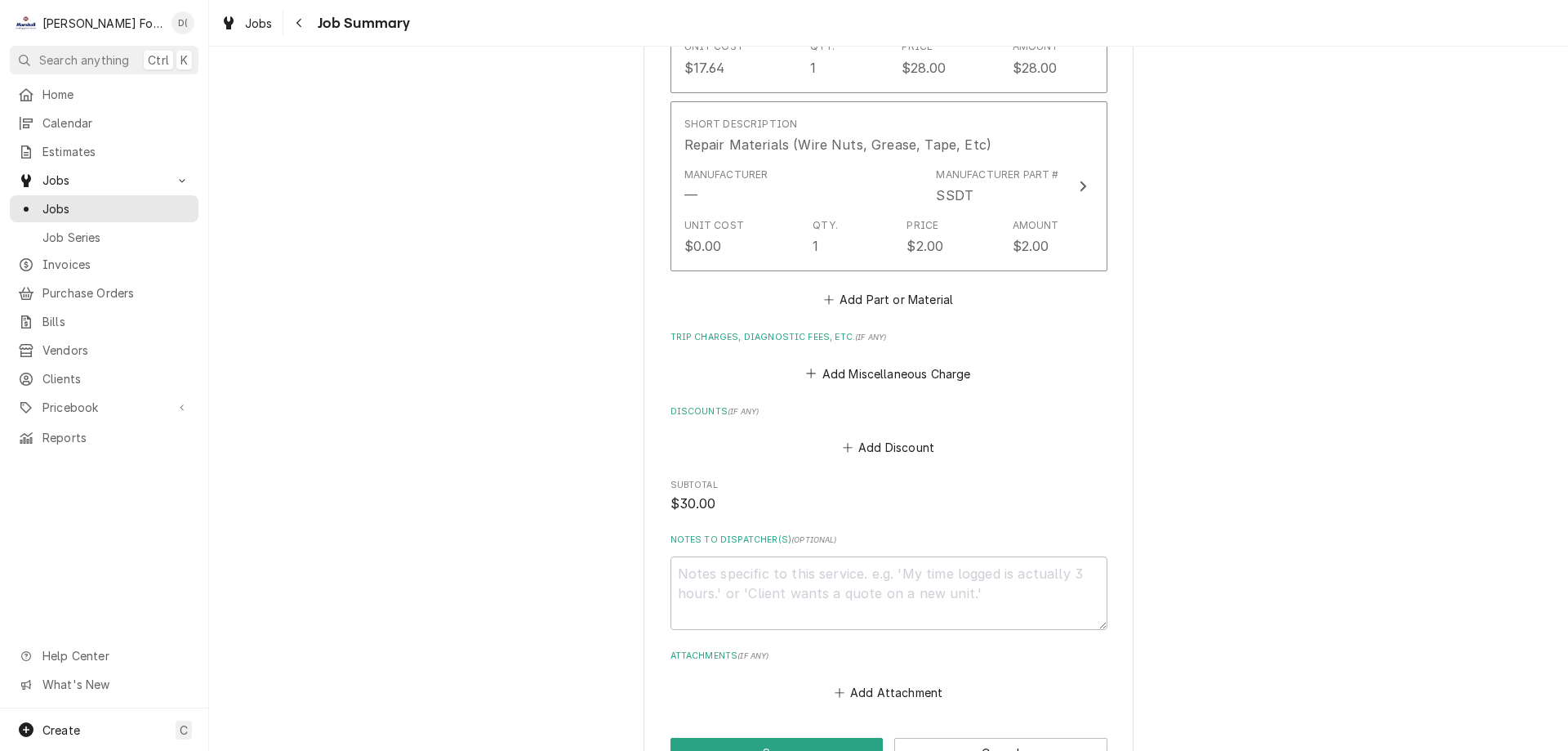
scroll to position [1144, 0]
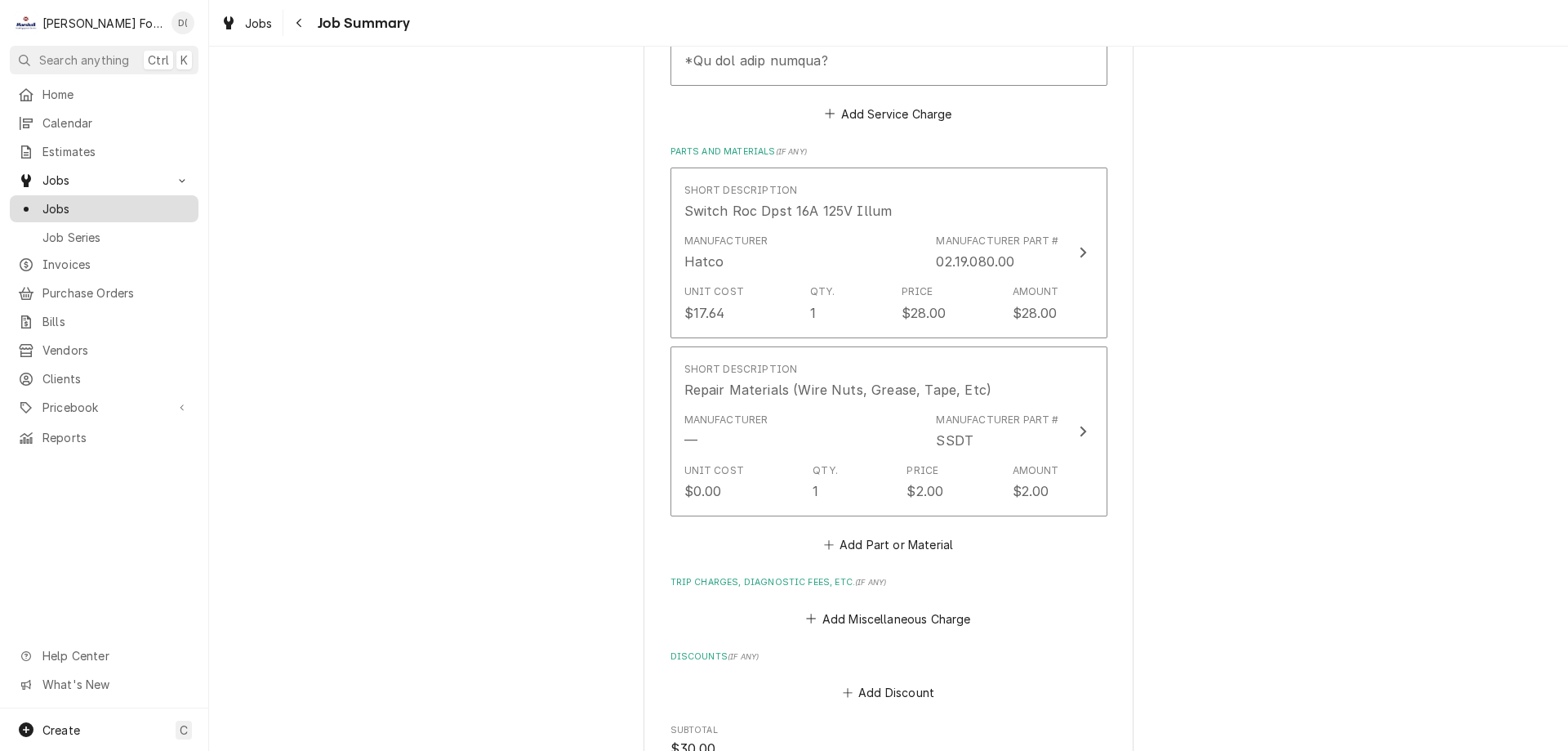
click at [90, 200] on span "Jobs" at bounding box center [116, 209] width 148 height 17
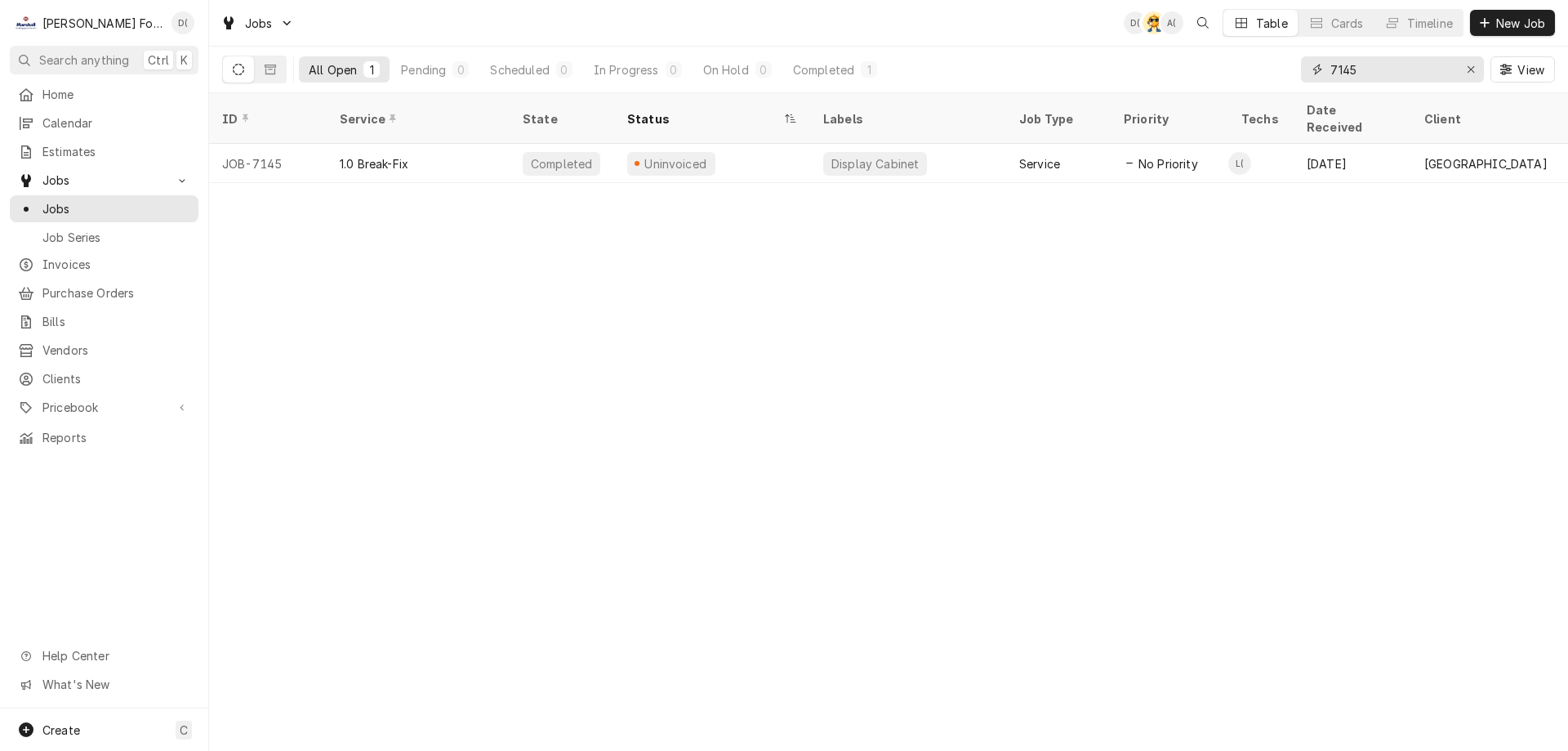
click at [1375, 78] on input "7145" at bounding box center [1391, 69] width 122 height 26
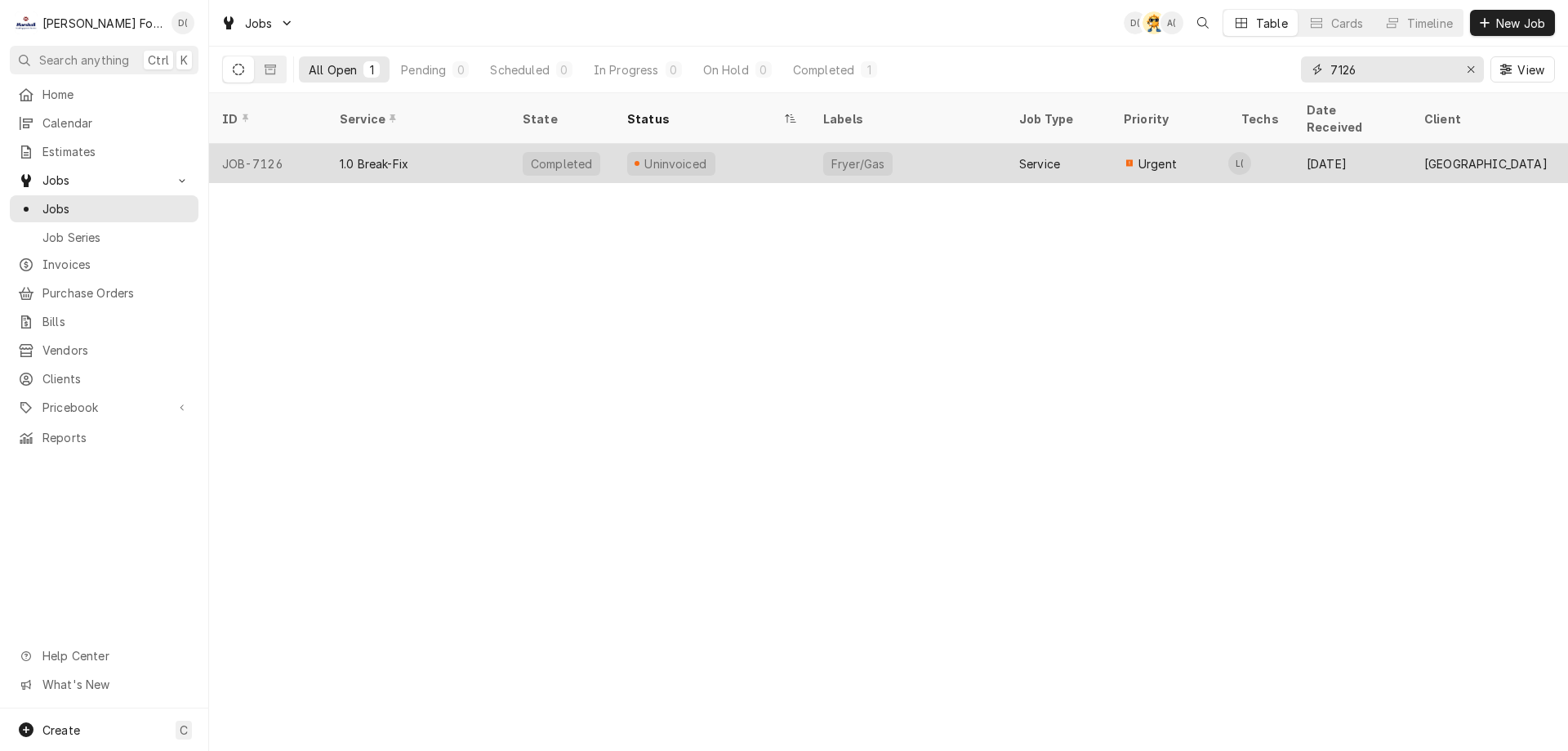
type input "7126"
click at [457, 144] on div "1.0 Break-Fix" at bounding box center [418, 163] width 183 height 39
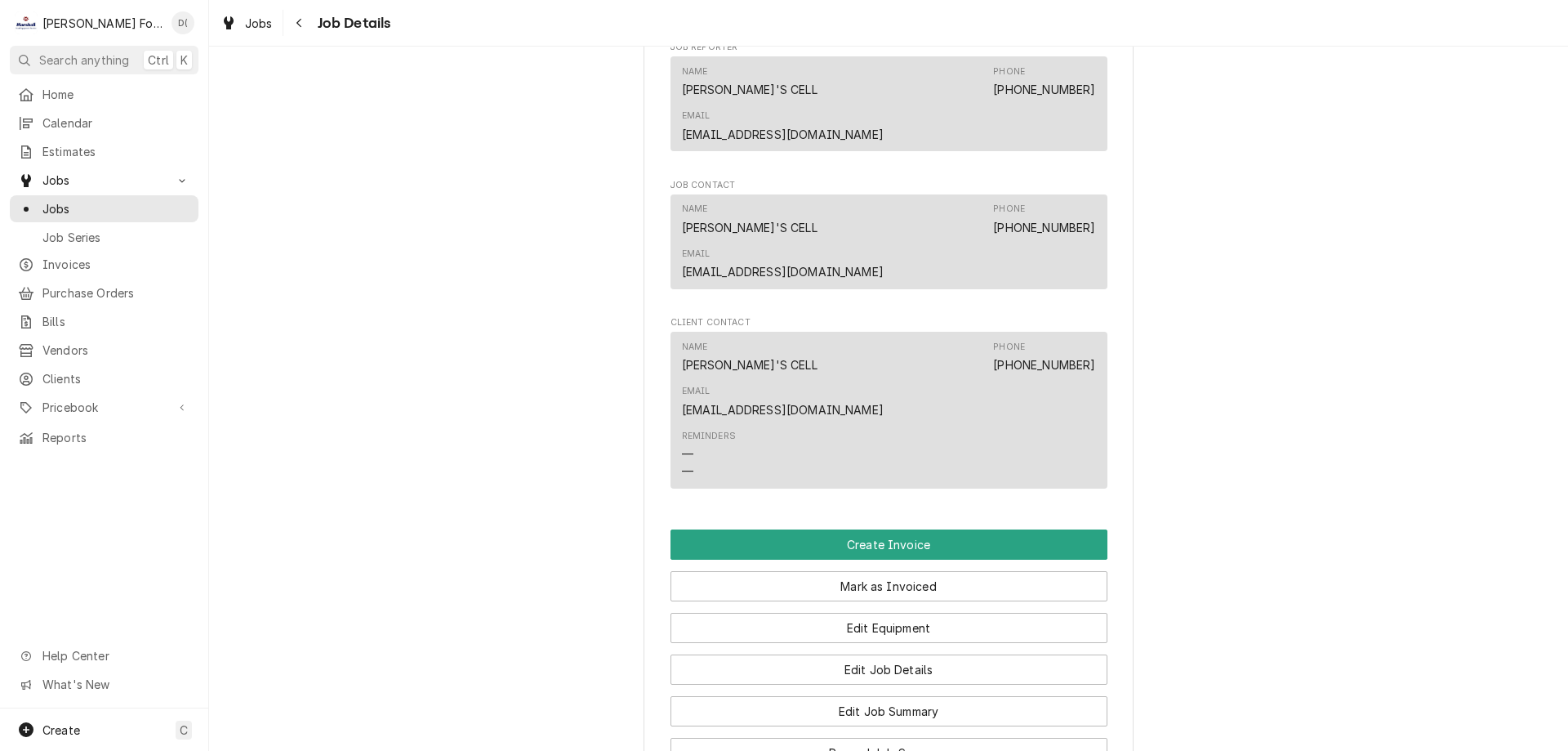
scroll to position [1552, 0]
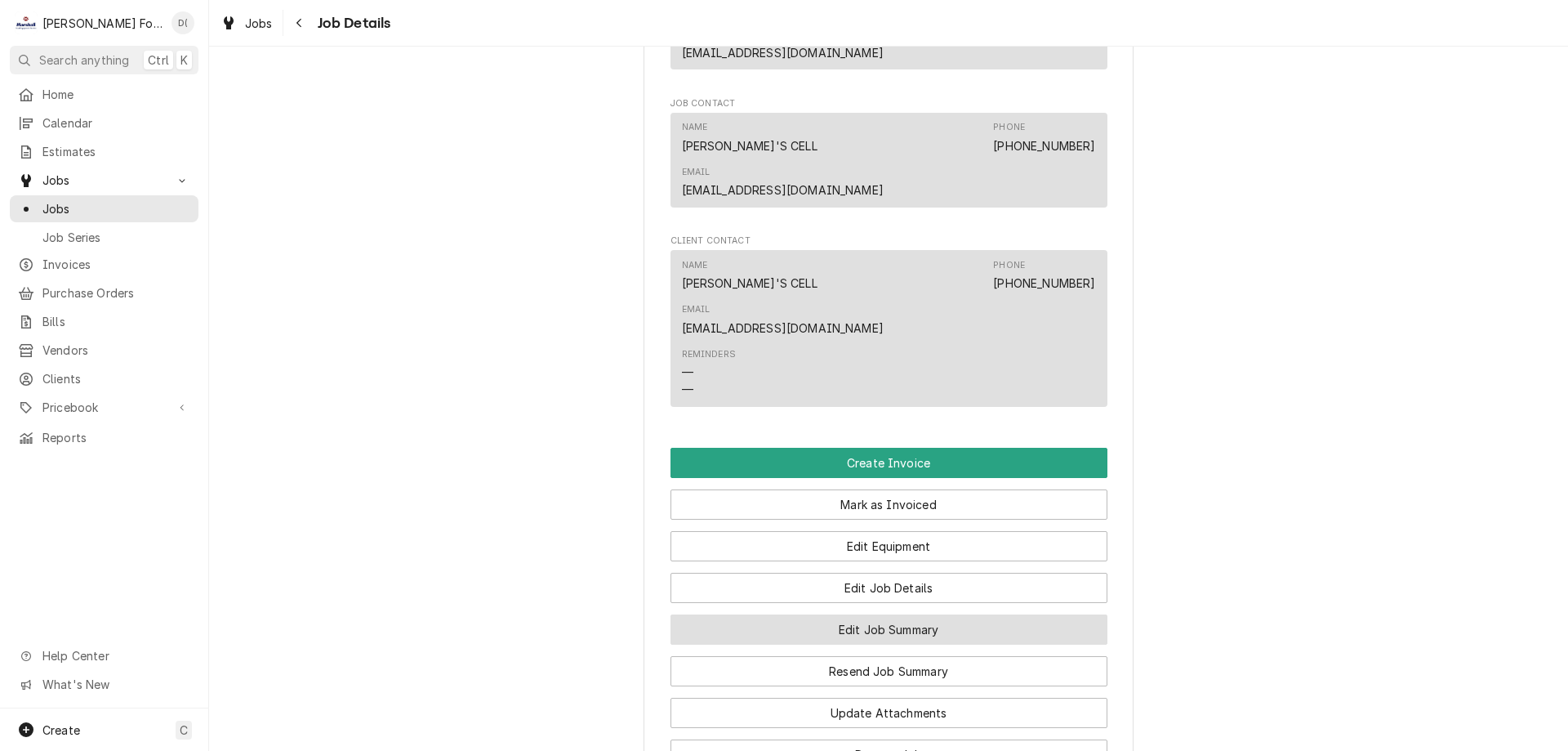
click at [876, 614] on button "Edit Job Summary" at bounding box center [889, 629] width 437 height 30
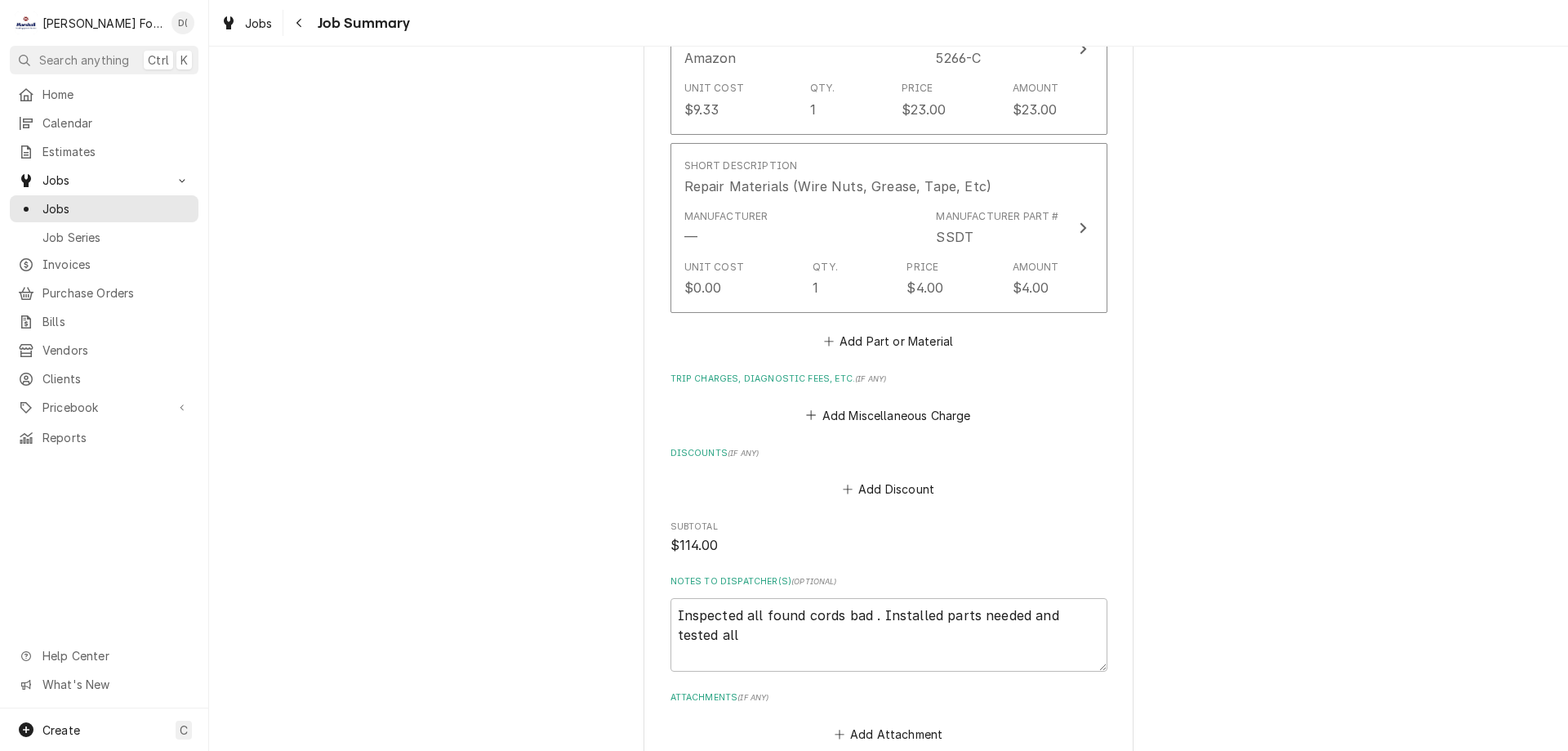
scroll to position [1626, 0]
